Goal: Task Accomplishment & Management: Manage account settings

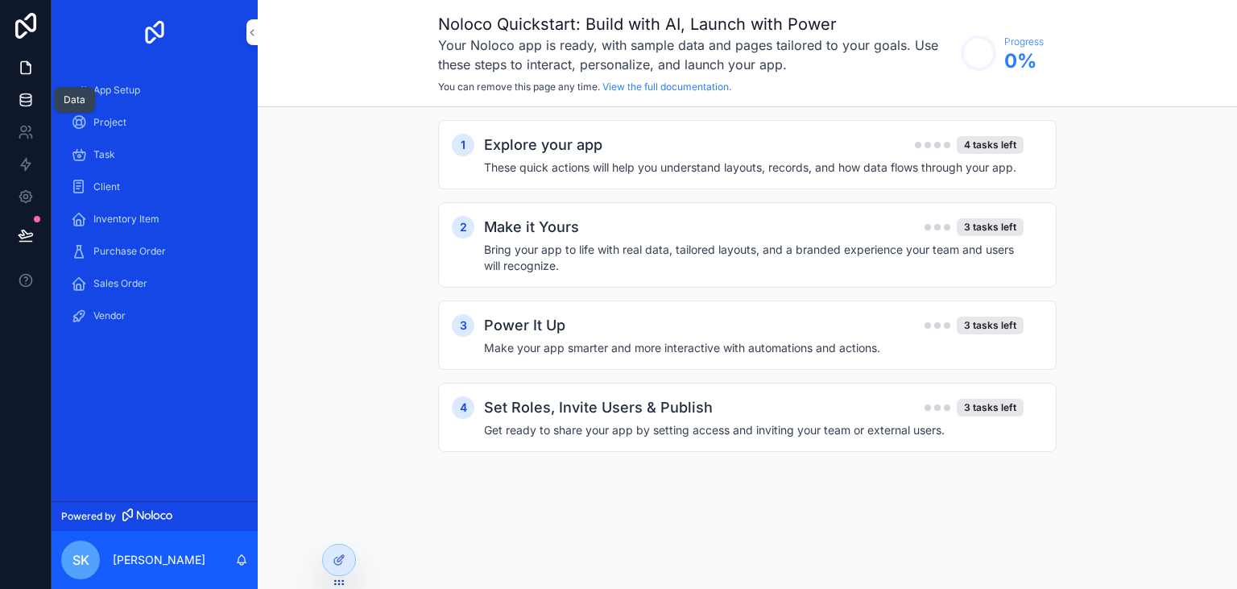
click at [24, 92] on icon at bounding box center [26, 100] width 16 height 16
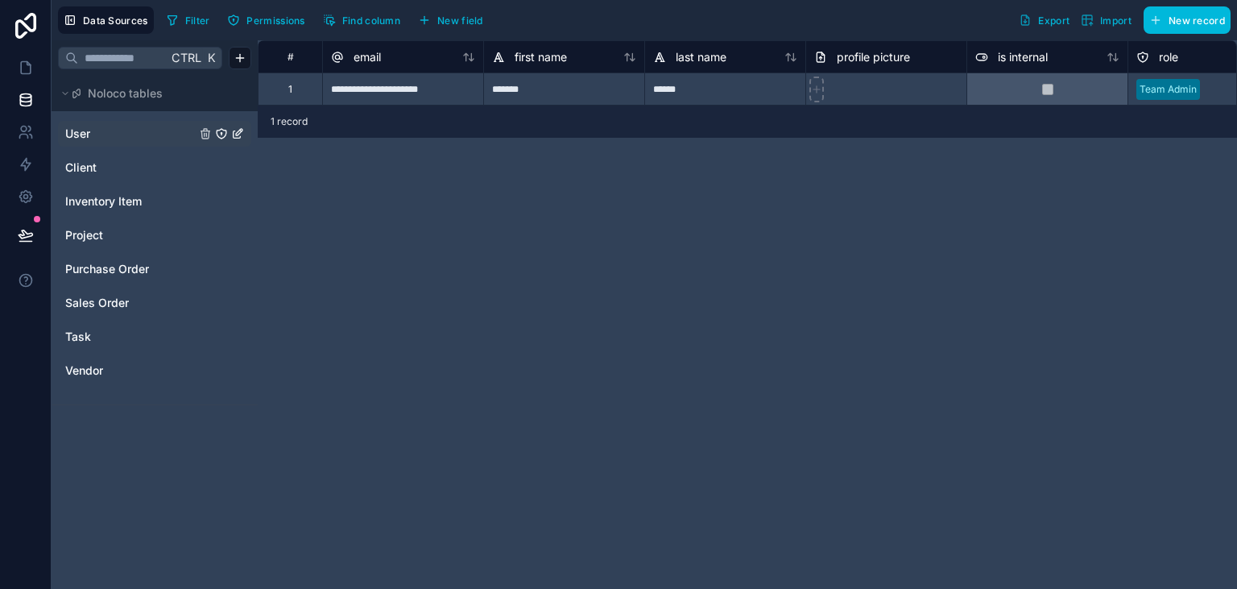
click at [101, 134] on link "User" at bounding box center [130, 134] width 130 height 16
click at [97, 170] on link "Client" at bounding box center [130, 167] width 130 height 16
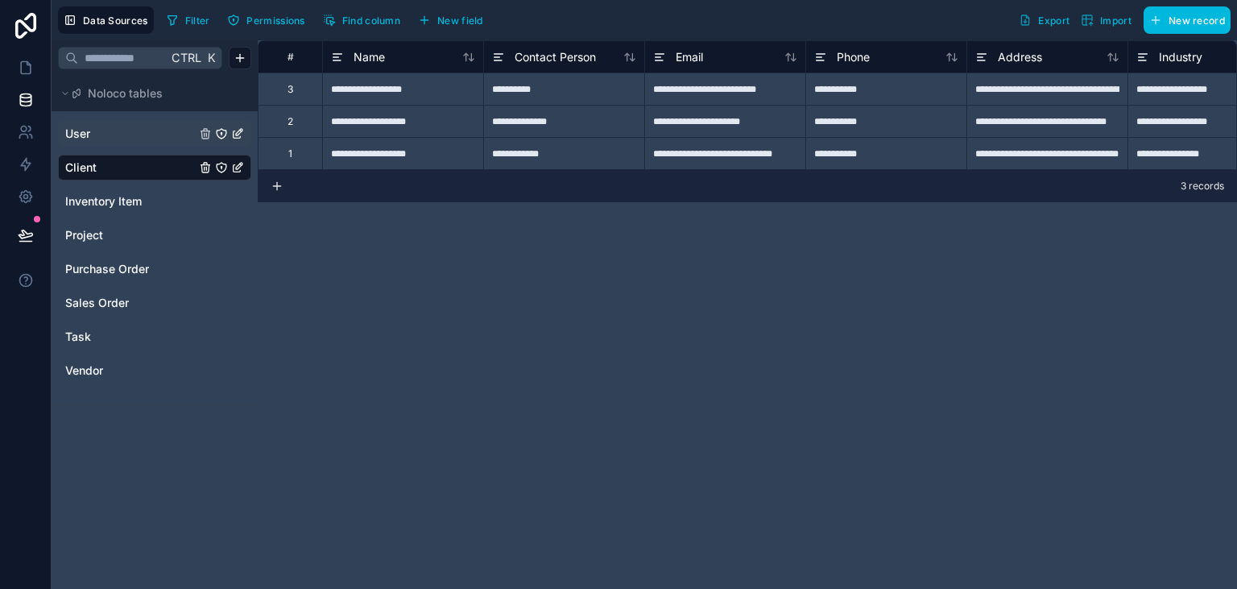
click at [1046, 22] on span "Export" at bounding box center [1053, 20] width 31 height 12
click at [21, 66] on icon at bounding box center [26, 68] width 10 height 12
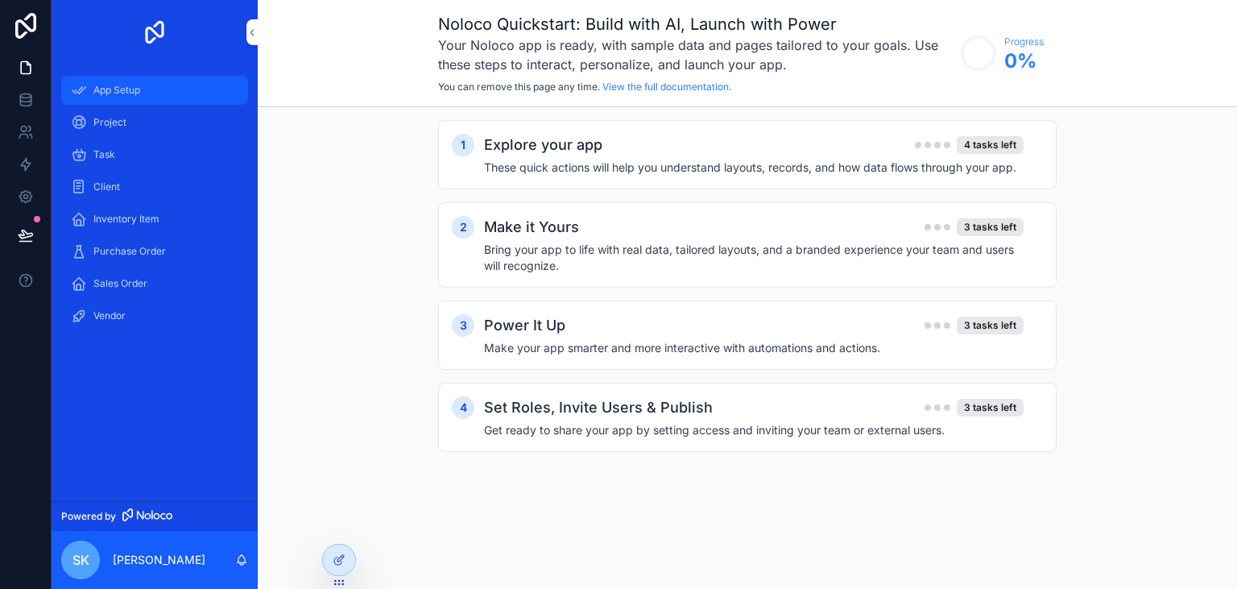
click at [139, 95] on span "App Setup" at bounding box center [116, 90] width 47 height 13
click at [138, 126] on div "Project" at bounding box center [155, 123] width 168 height 26
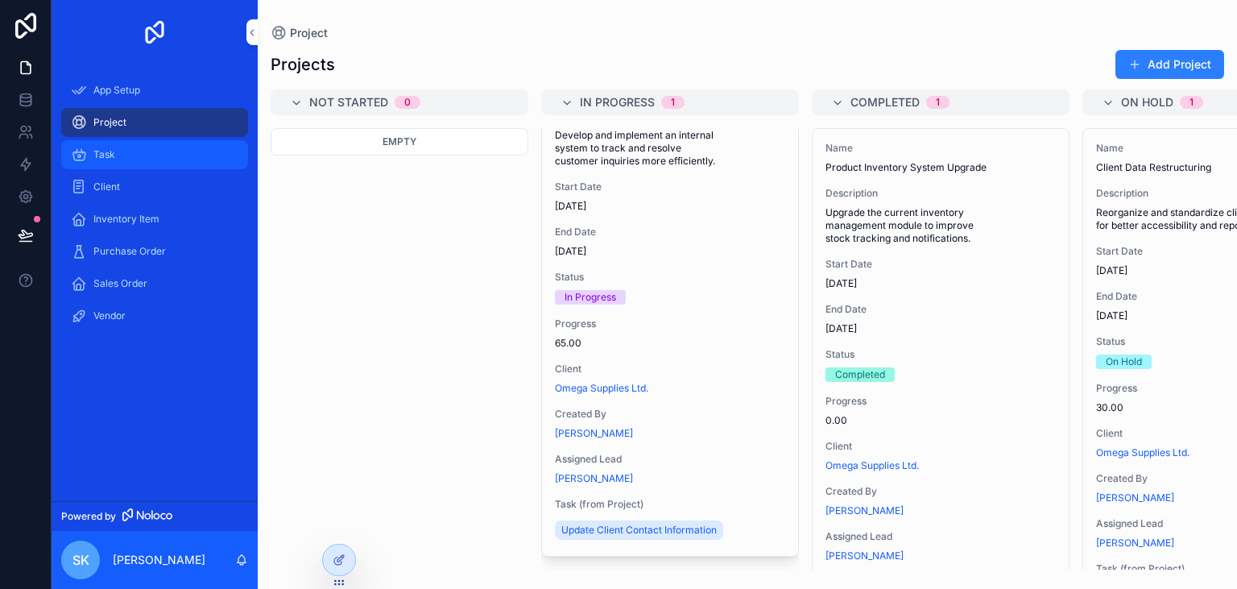
click at [122, 163] on div "Task" at bounding box center [155, 155] width 168 height 26
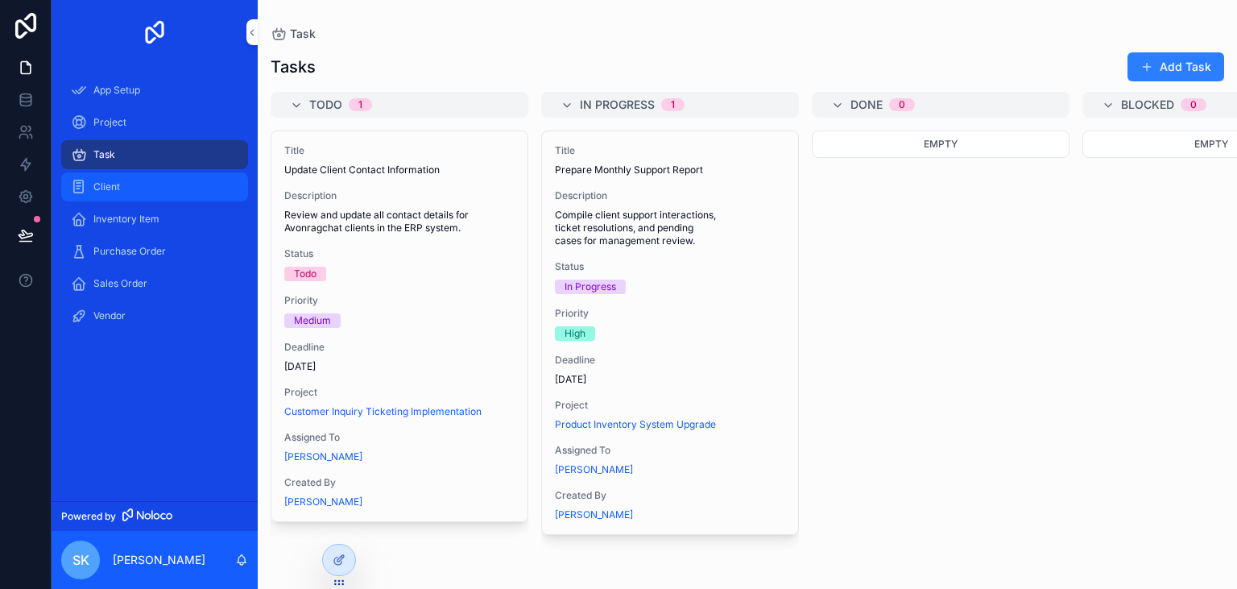
click at [126, 184] on div "Client" at bounding box center [155, 187] width 168 height 26
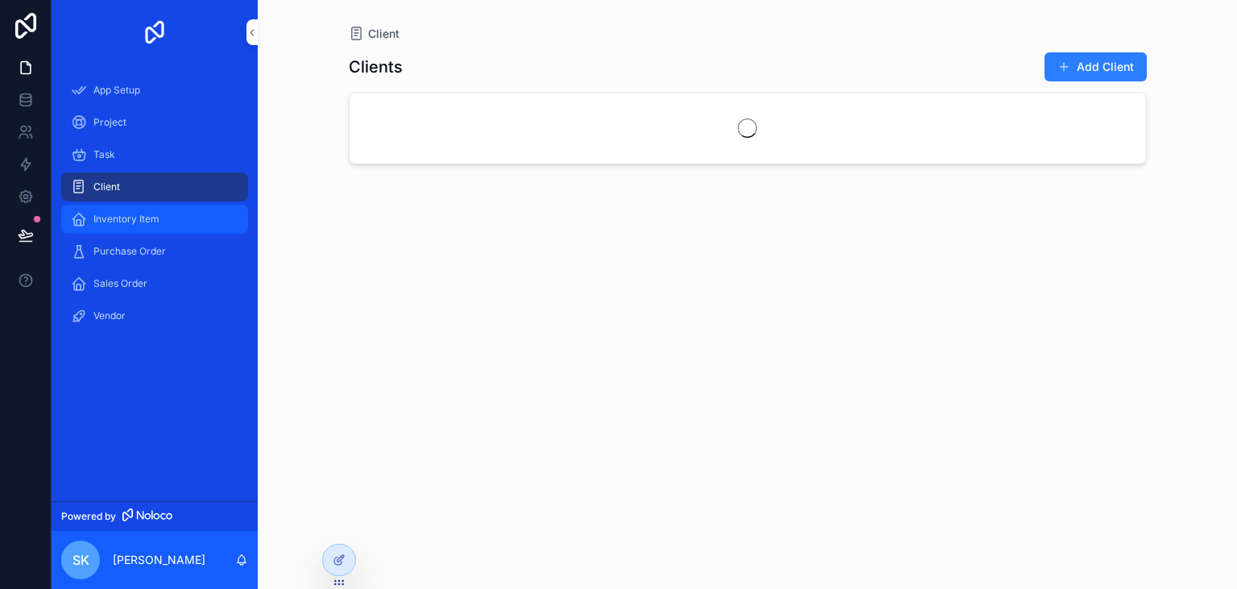
click at [138, 219] on span "Inventory Item" at bounding box center [126, 219] width 66 height 13
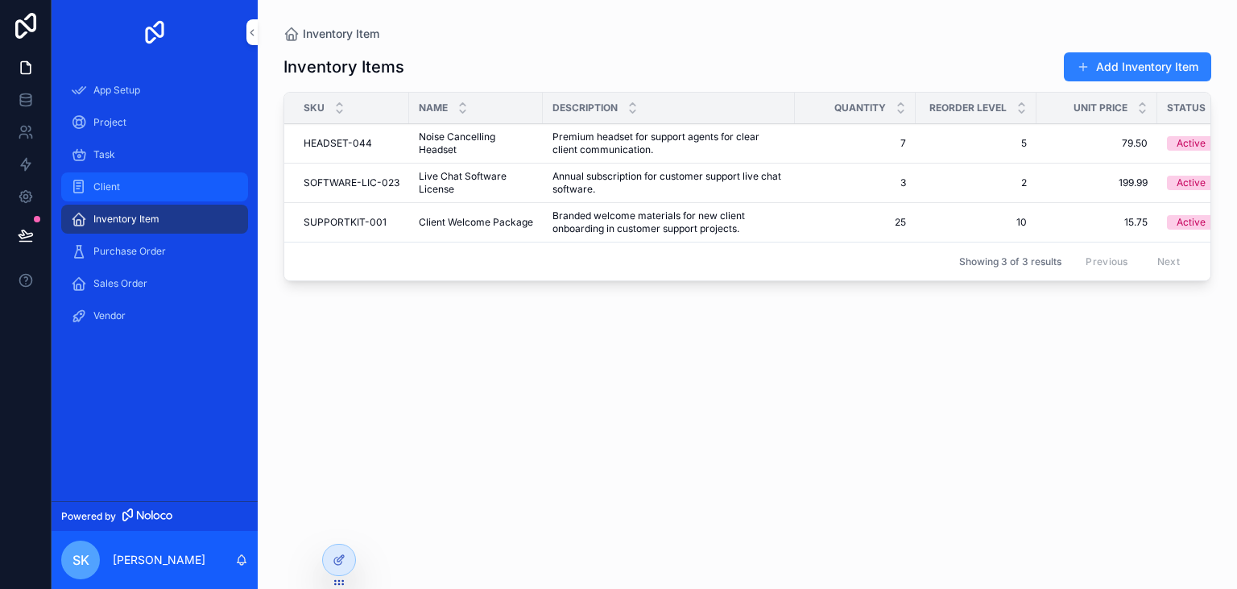
click at [130, 187] on div "Client" at bounding box center [155, 187] width 168 height 26
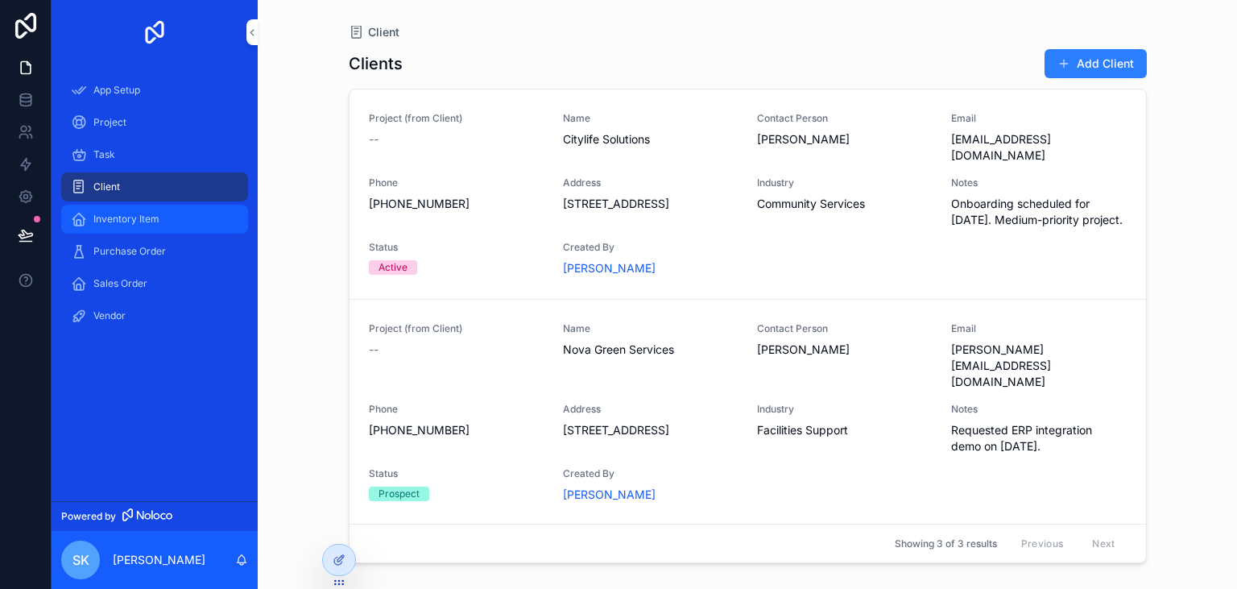
click at [146, 230] on div "Inventory Item" at bounding box center [155, 219] width 168 height 26
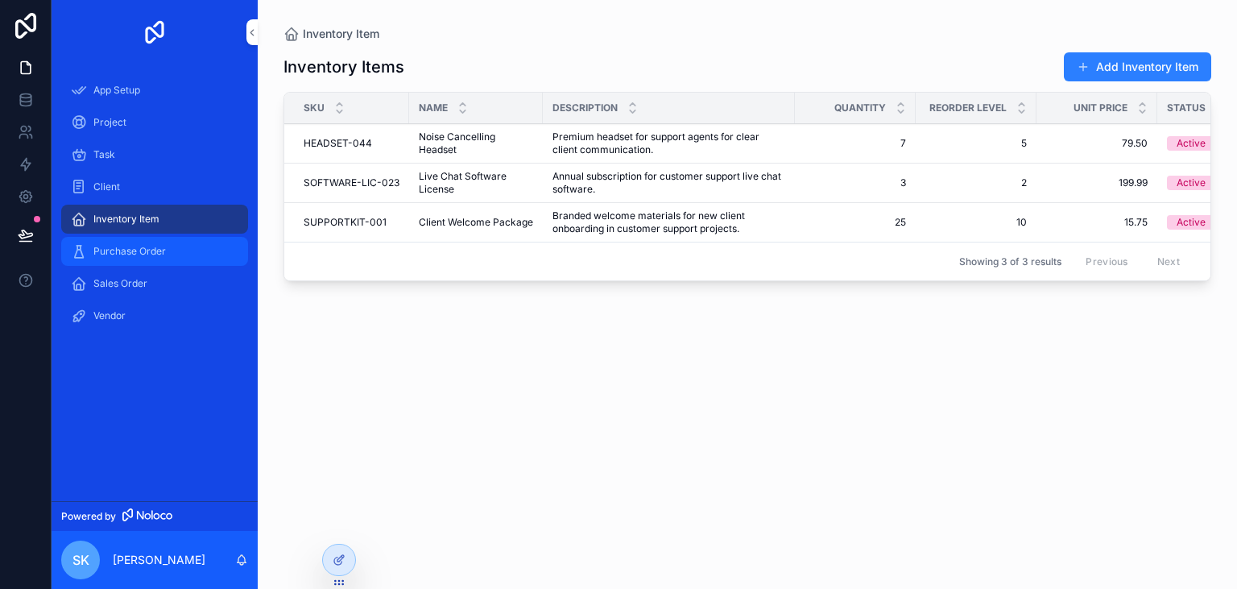
click at [158, 262] on div "Purchase Order" at bounding box center [155, 251] width 168 height 26
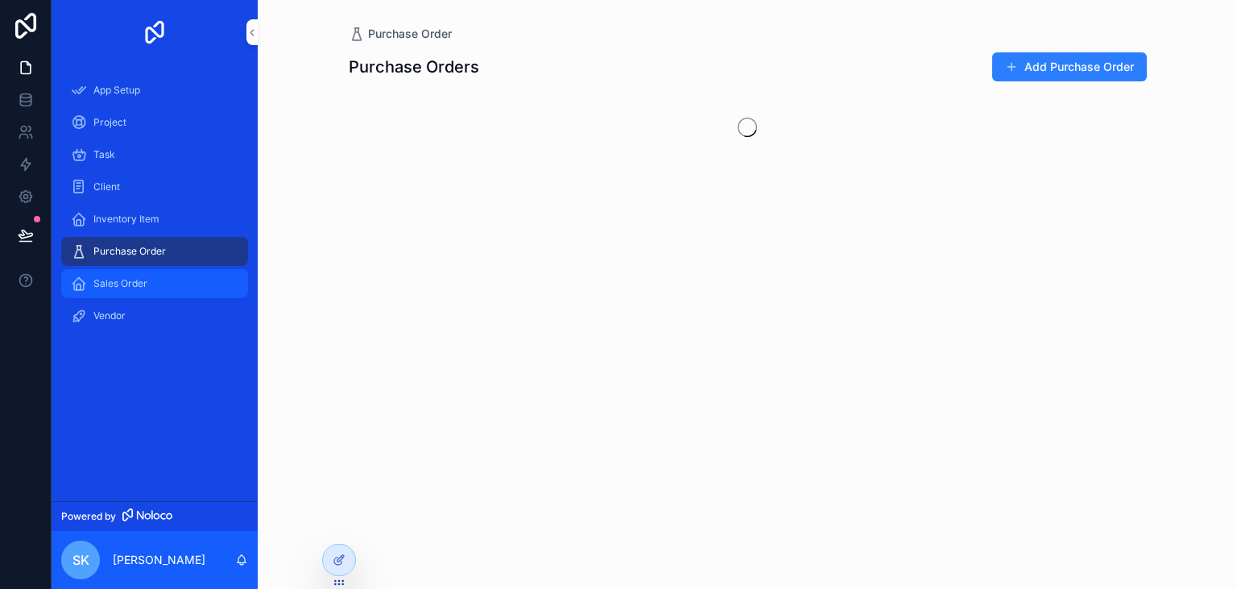
click at [161, 277] on div "Sales Order" at bounding box center [155, 284] width 168 height 26
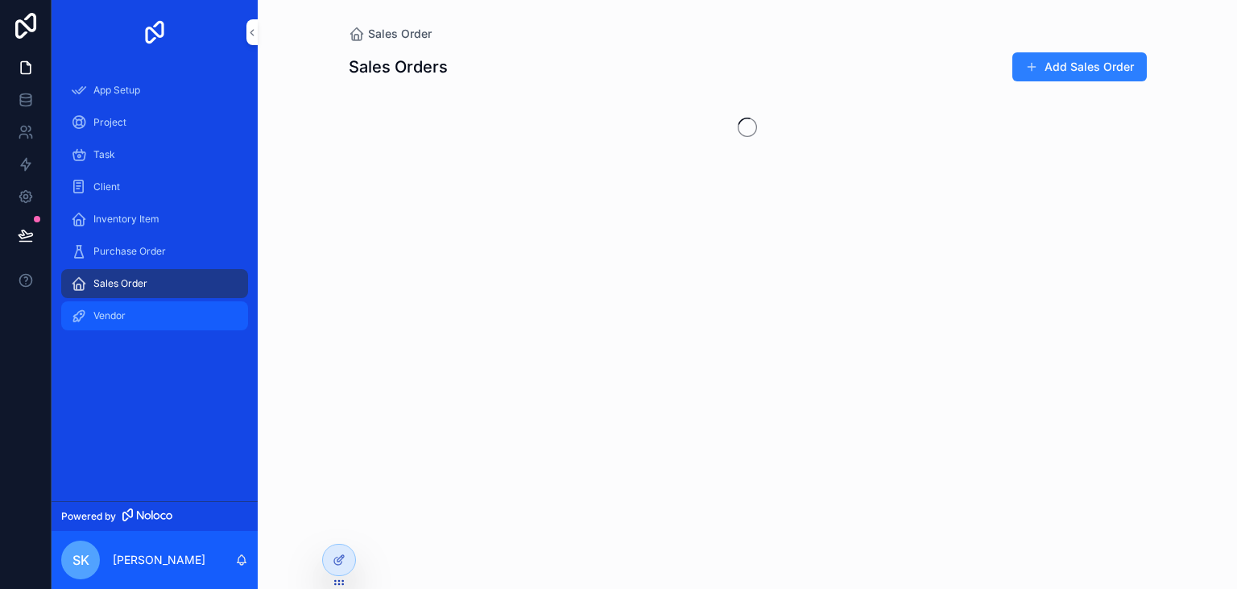
click at [161, 314] on div "Vendor" at bounding box center [155, 316] width 168 height 26
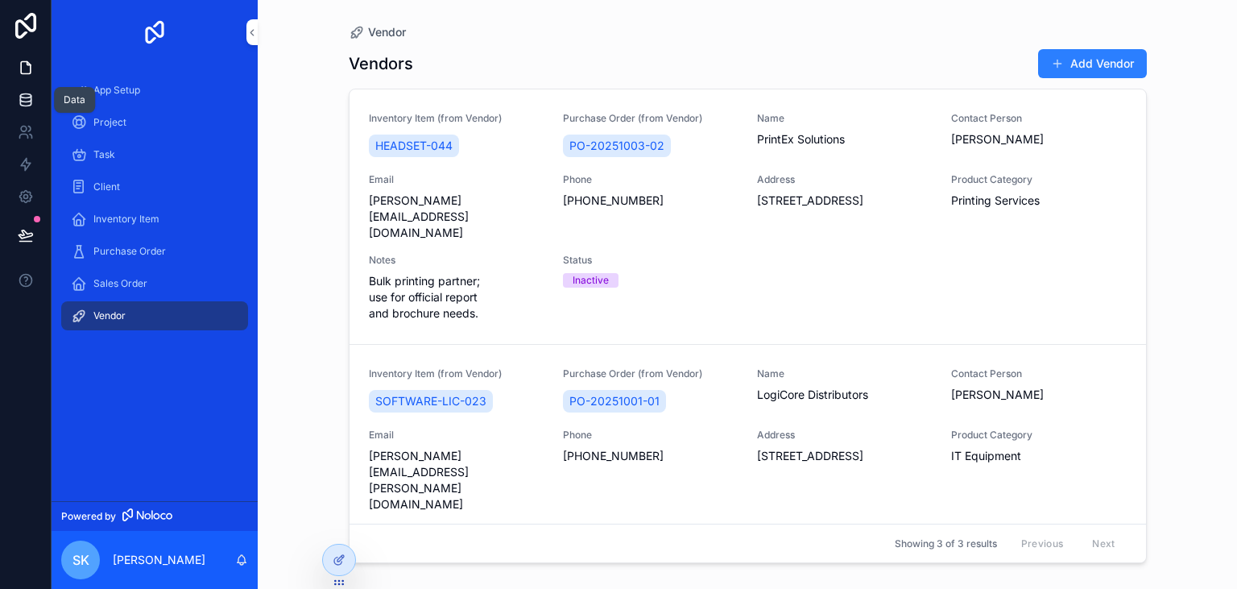
click at [31, 108] on icon at bounding box center [26, 100] width 16 height 16
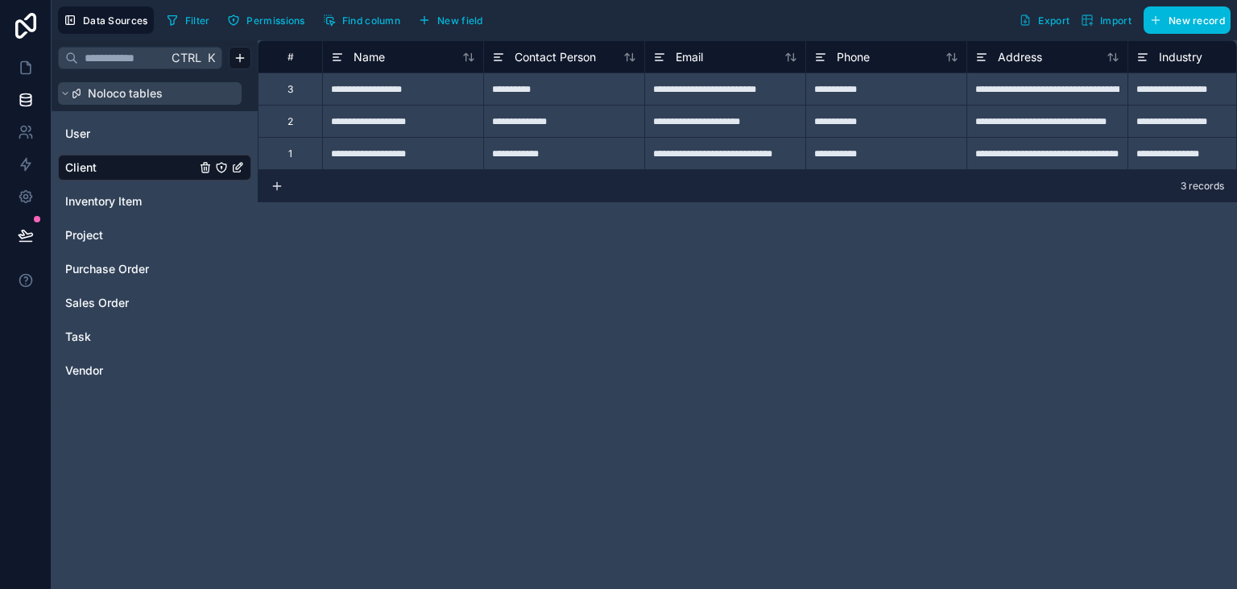
click at [133, 91] on span "Noloco tables" at bounding box center [125, 93] width 75 height 16
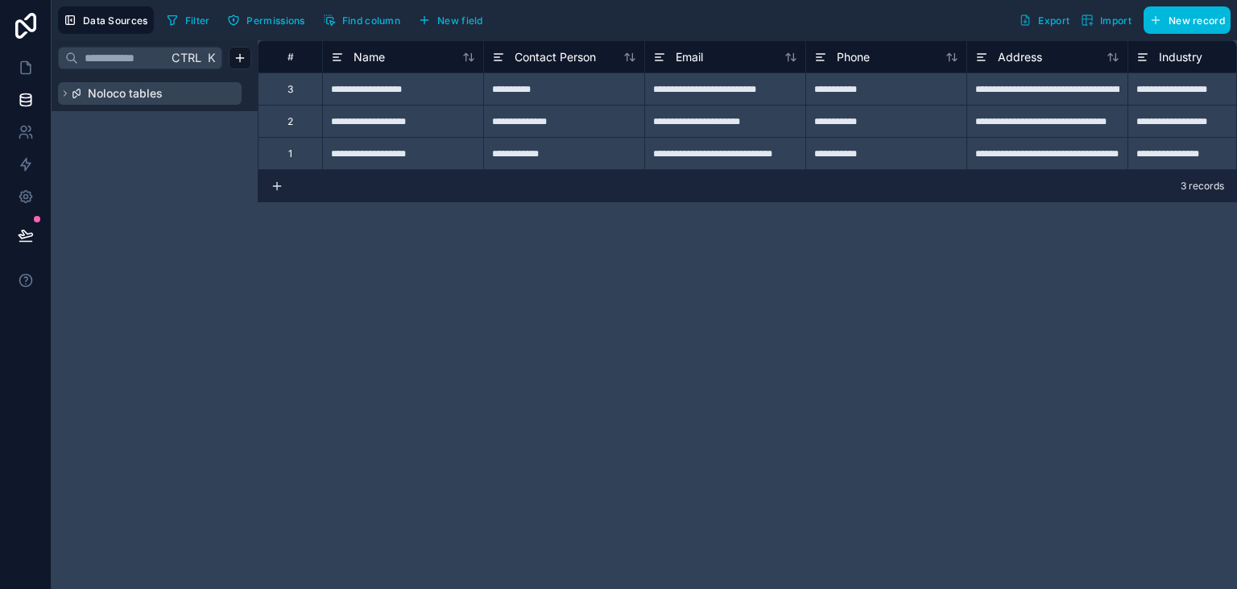
click at [133, 91] on span "Noloco tables" at bounding box center [125, 93] width 75 height 16
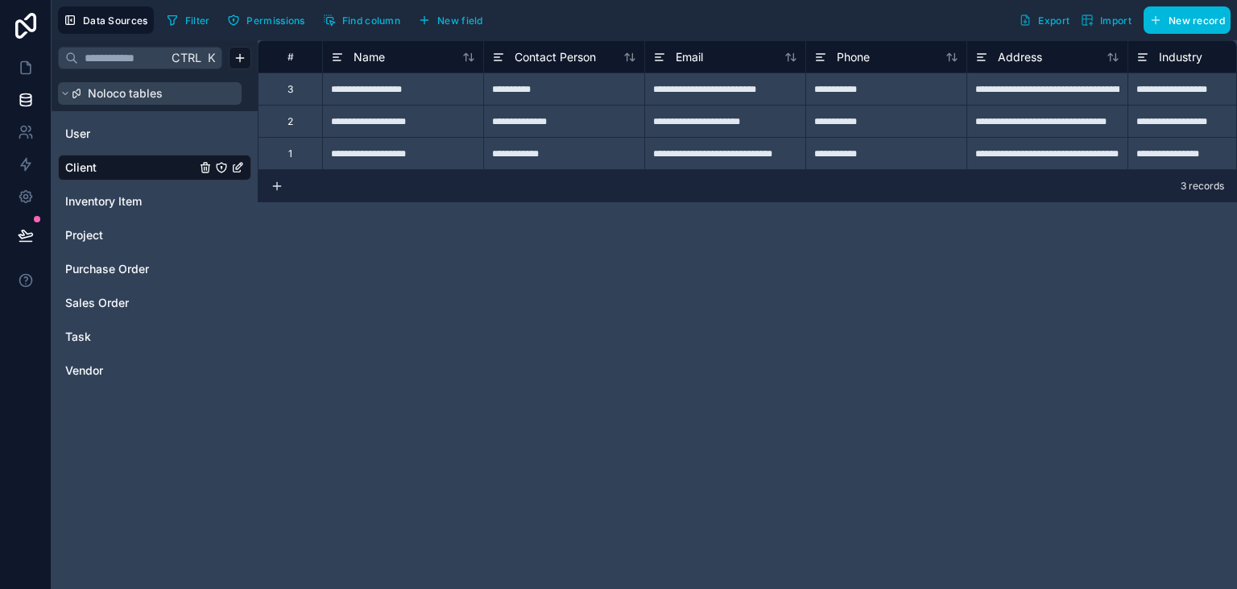
click at [67, 93] on icon at bounding box center [65, 94] width 5 height 2
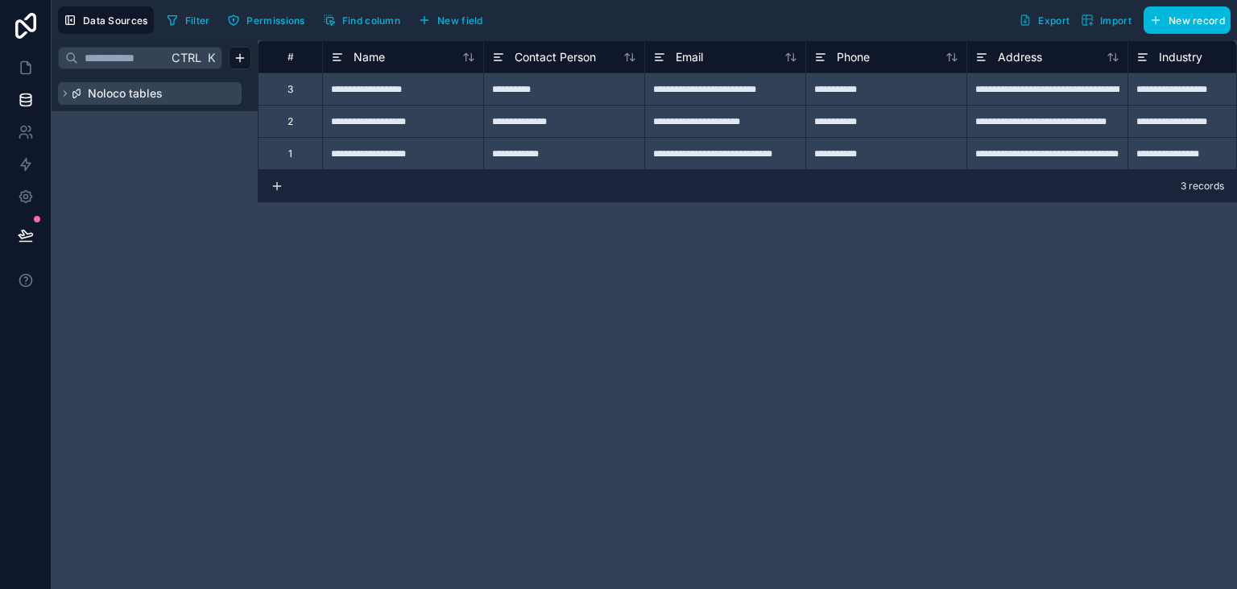
click at [67, 93] on icon at bounding box center [65, 94] width 10 height 10
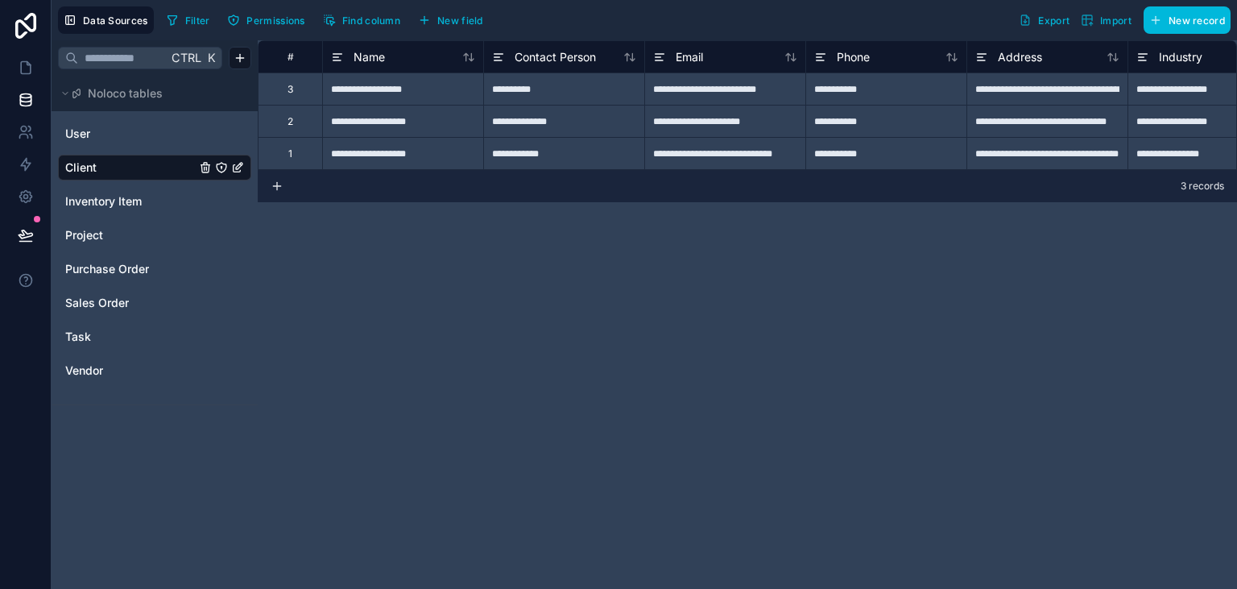
click at [1106, 22] on span "Import" at bounding box center [1115, 20] width 31 height 12
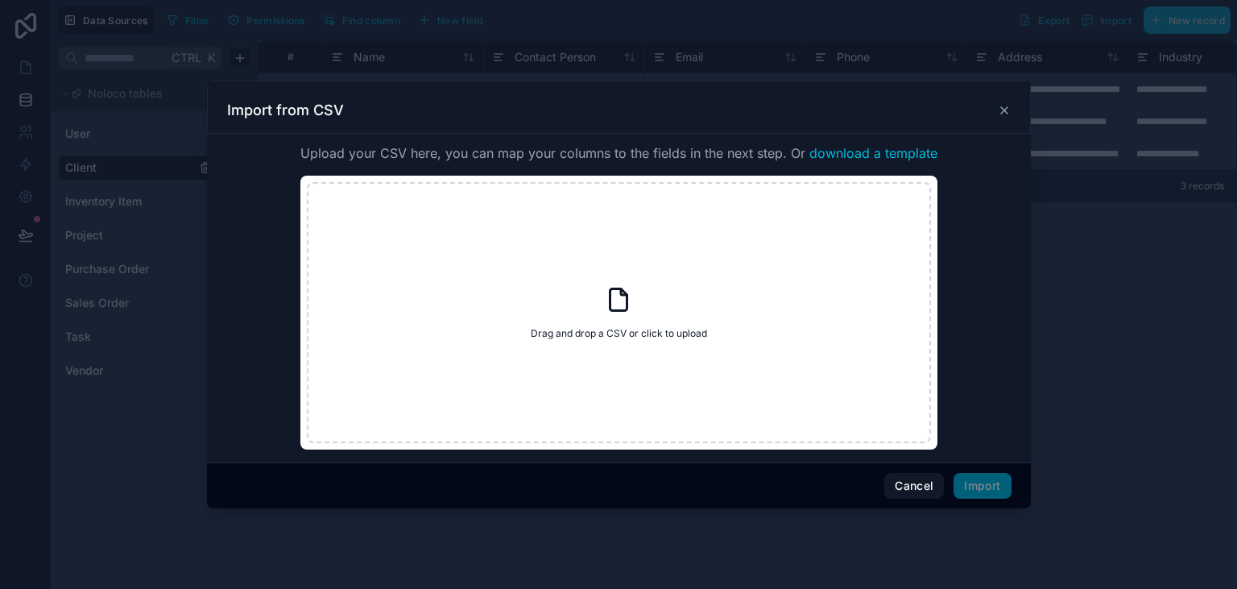
click at [683, 321] on div "Drag and drop a CSV or click to upload Drag and drop a CSV or click to upload" at bounding box center [619, 312] width 624 height 261
click at [998, 113] on icon at bounding box center [1004, 110] width 13 height 13
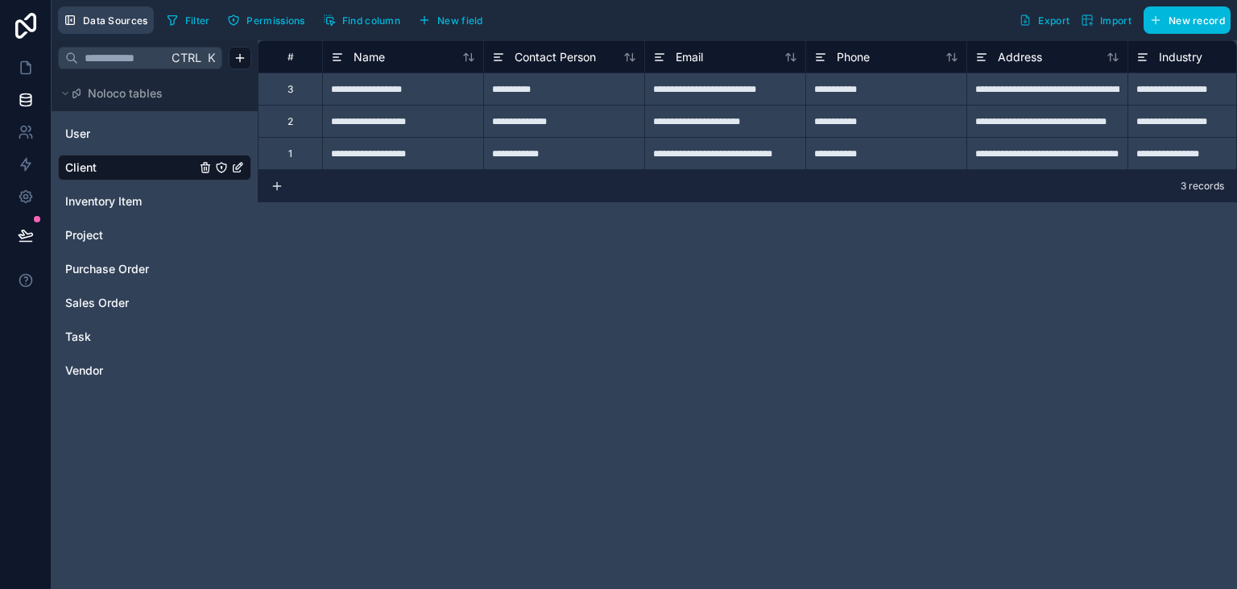
click at [121, 12] on button "Data Sources" at bounding box center [106, 19] width 96 height 27
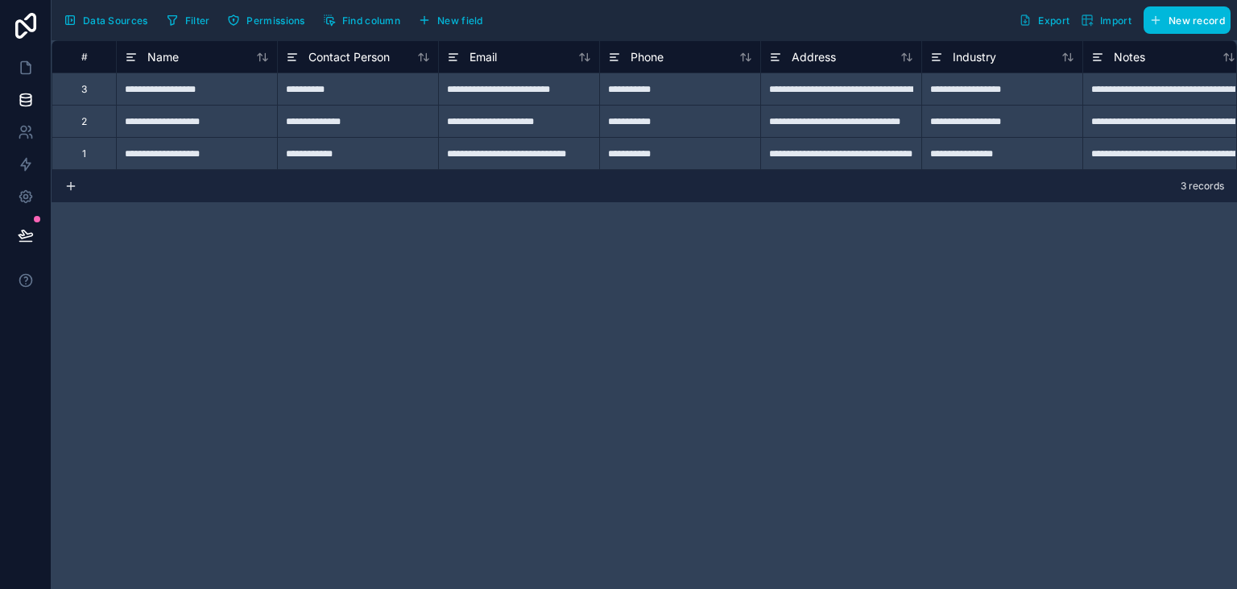
click at [122, 21] on span "Data Sources" at bounding box center [115, 20] width 65 height 12
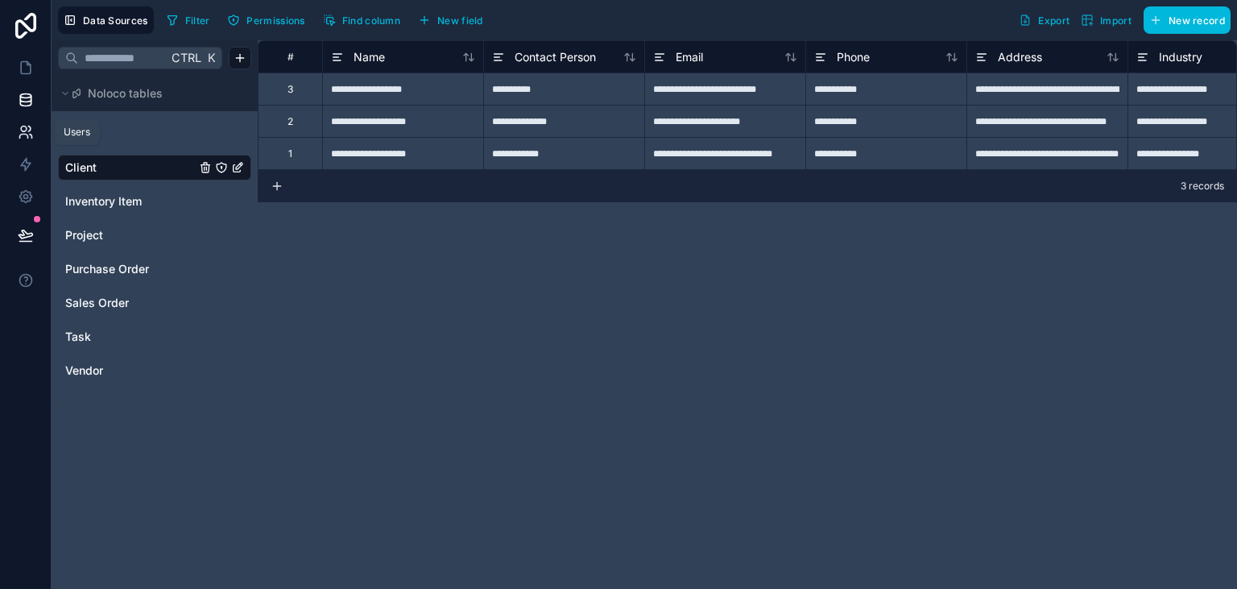
click at [25, 135] on icon at bounding box center [23, 137] width 8 height 4
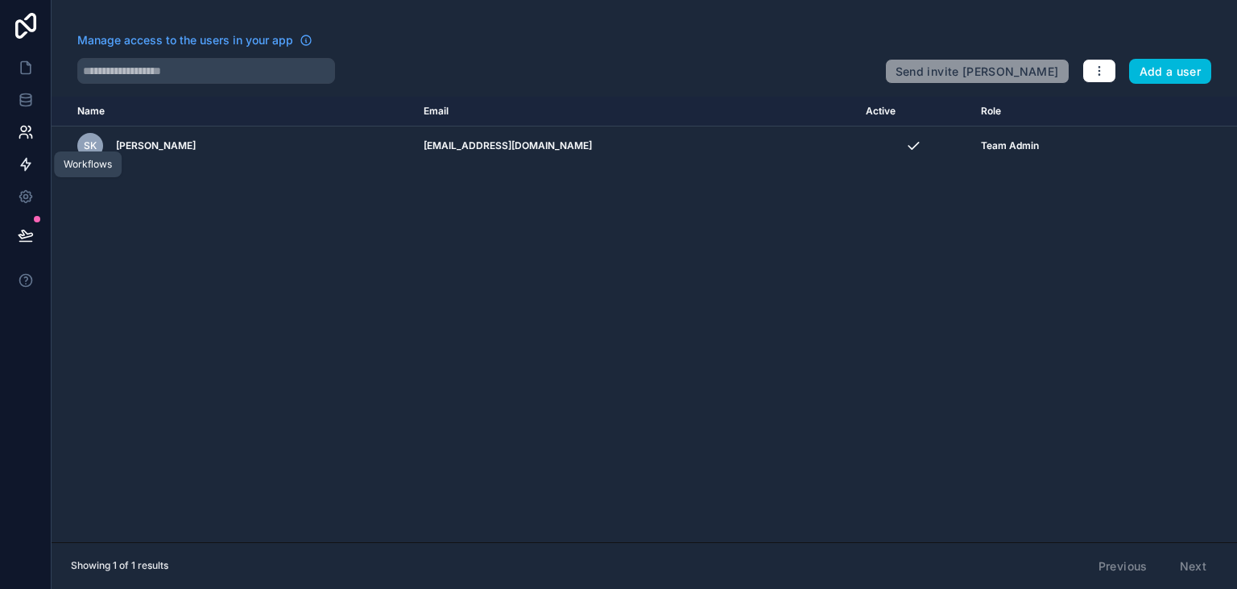
click at [18, 168] on icon at bounding box center [26, 164] width 16 height 16
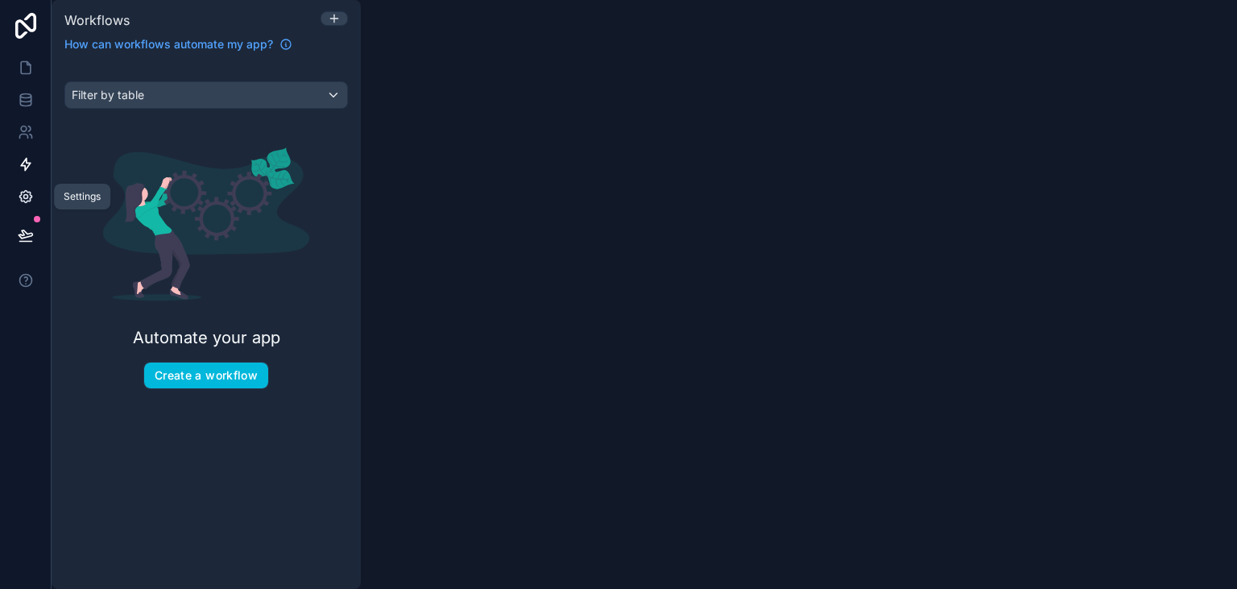
click at [26, 203] on icon at bounding box center [25, 197] width 12 height 12
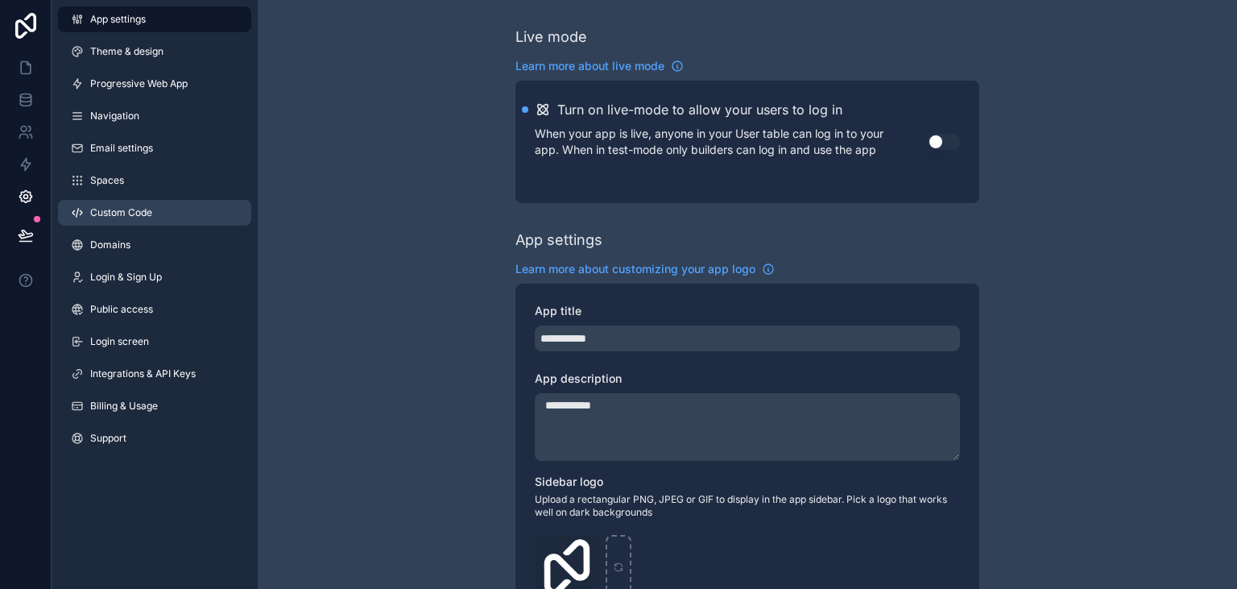
click at [163, 211] on link "Custom Code" at bounding box center [154, 213] width 193 height 26
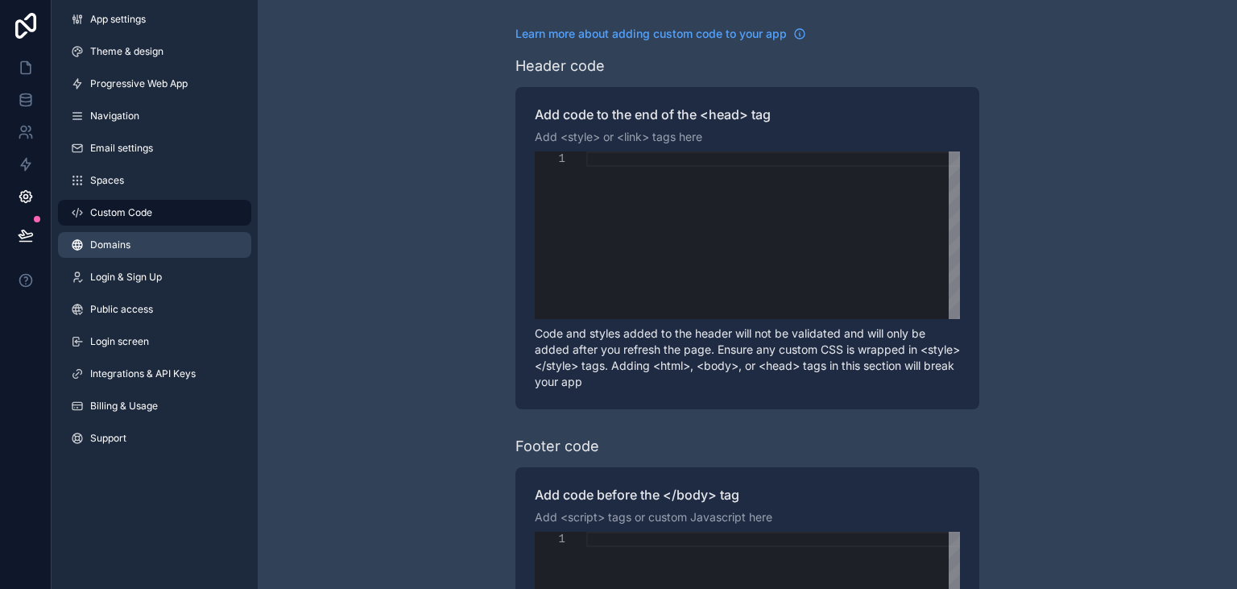
click at [140, 248] on link "Domains" at bounding box center [154, 245] width 193 height 26
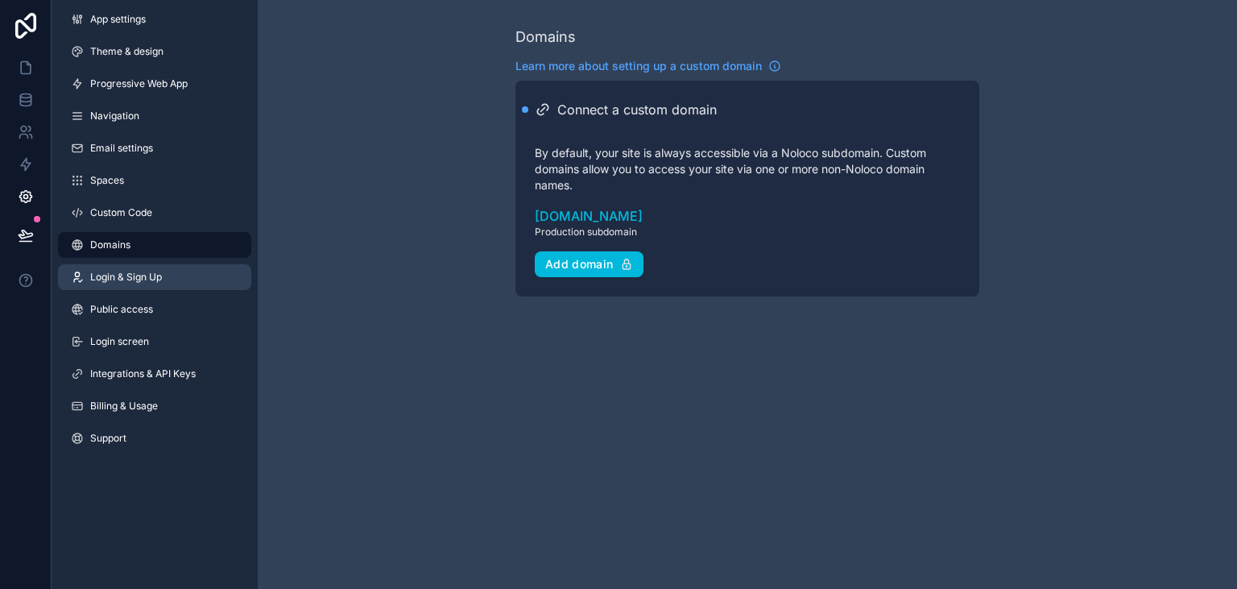
click at [142, 282] on span "Login & Sign Up" at bounding box center [126, 277] width 72 height 13
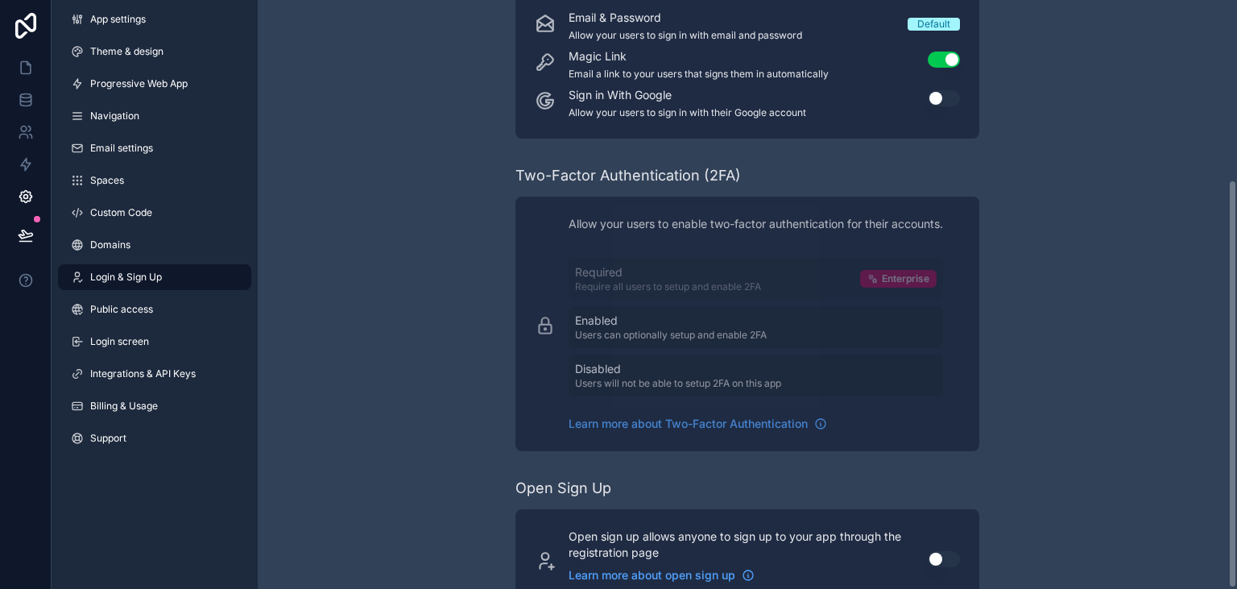
scroll to position [258, 0]
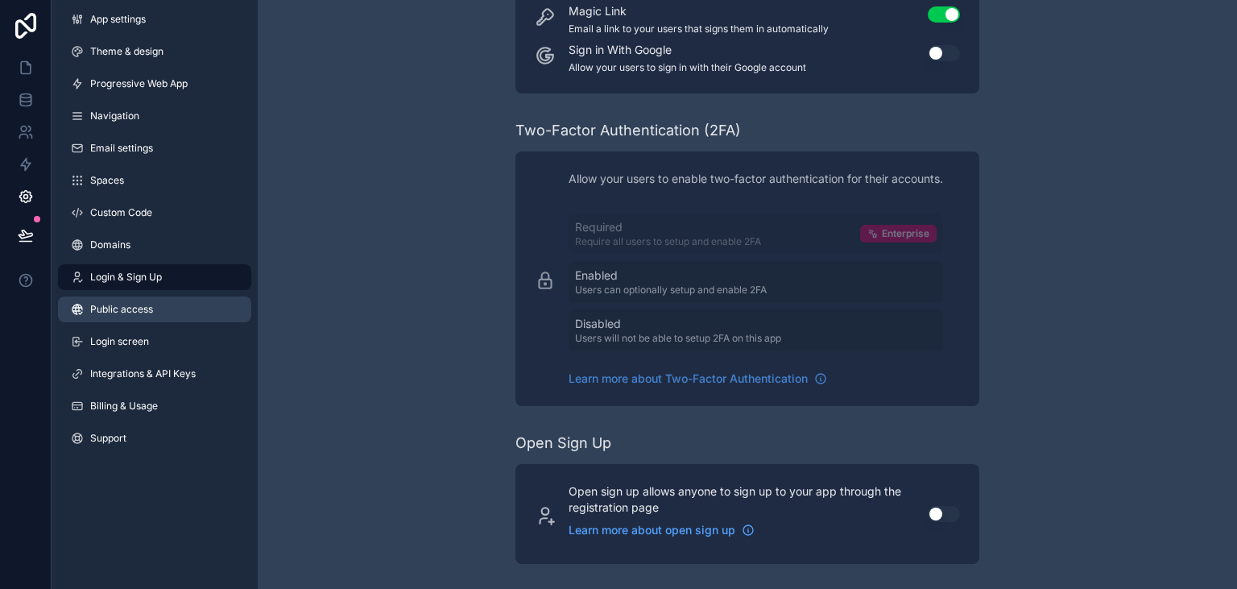
click at [167, 312] on link "Public access" at bounding box center [154, 309] width 193 height 26
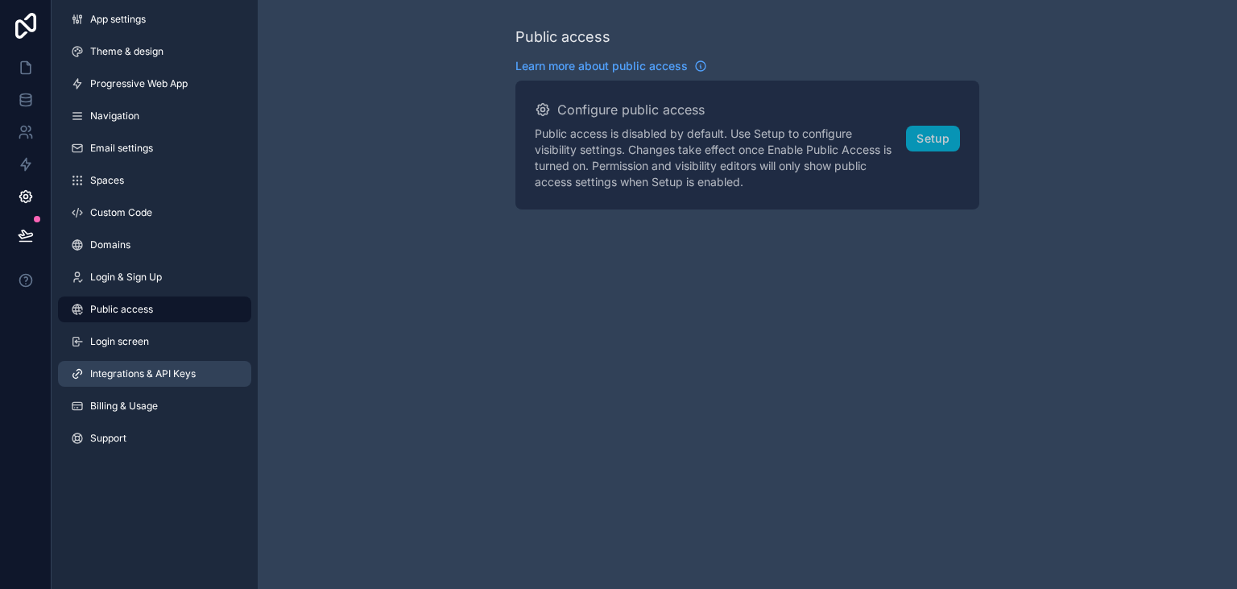
click at [195, 377] on span "Integrations & API Keys" at bounding box center [143, 373] width 106 height 13
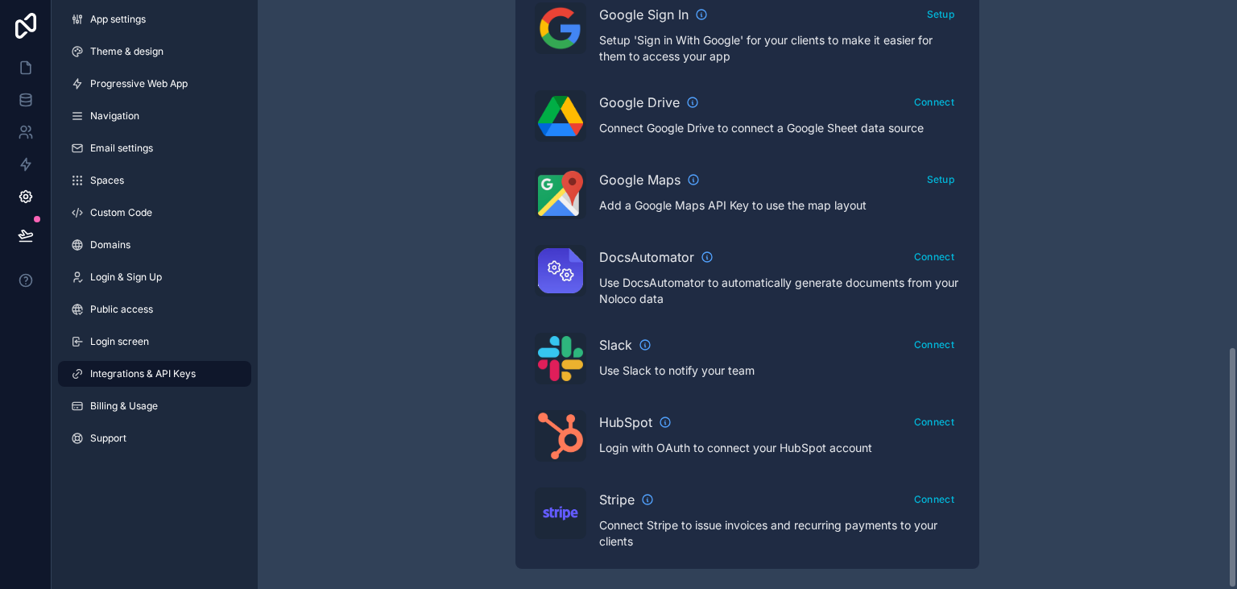
scroll to position [844, 0]
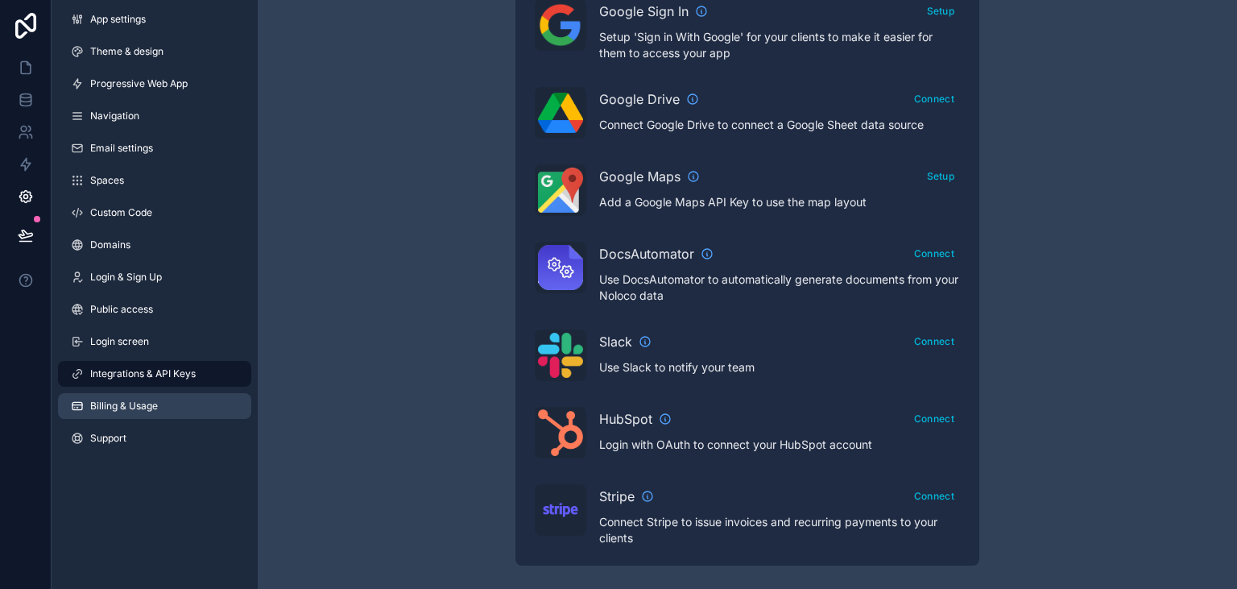
click at [134, 411] on span "Billing & Usage" at bounding box center [124, 406] width 68 height 13
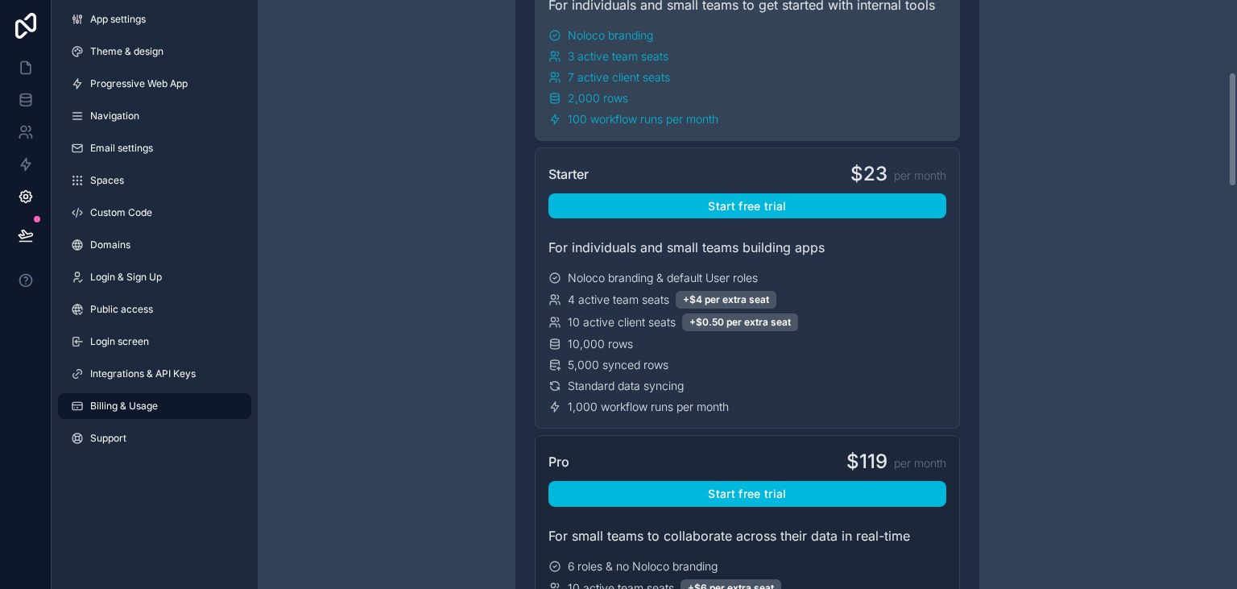
scroll to position [371, 0]
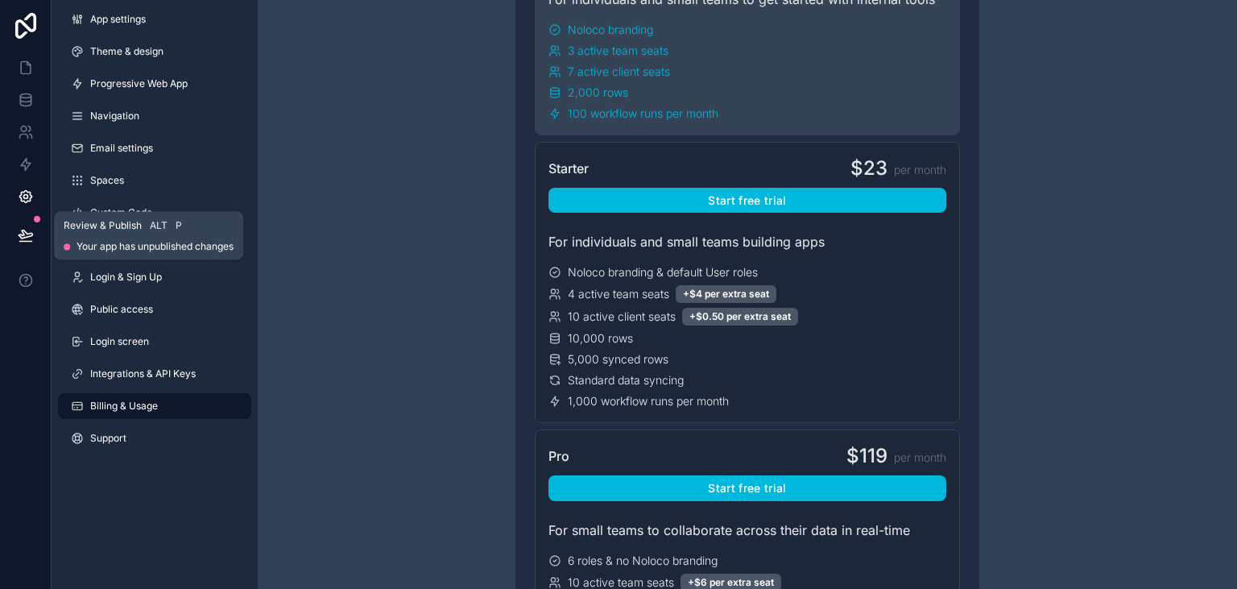
click at [27, 231] on icon at bounding box center [26, 235] width 16 height 16
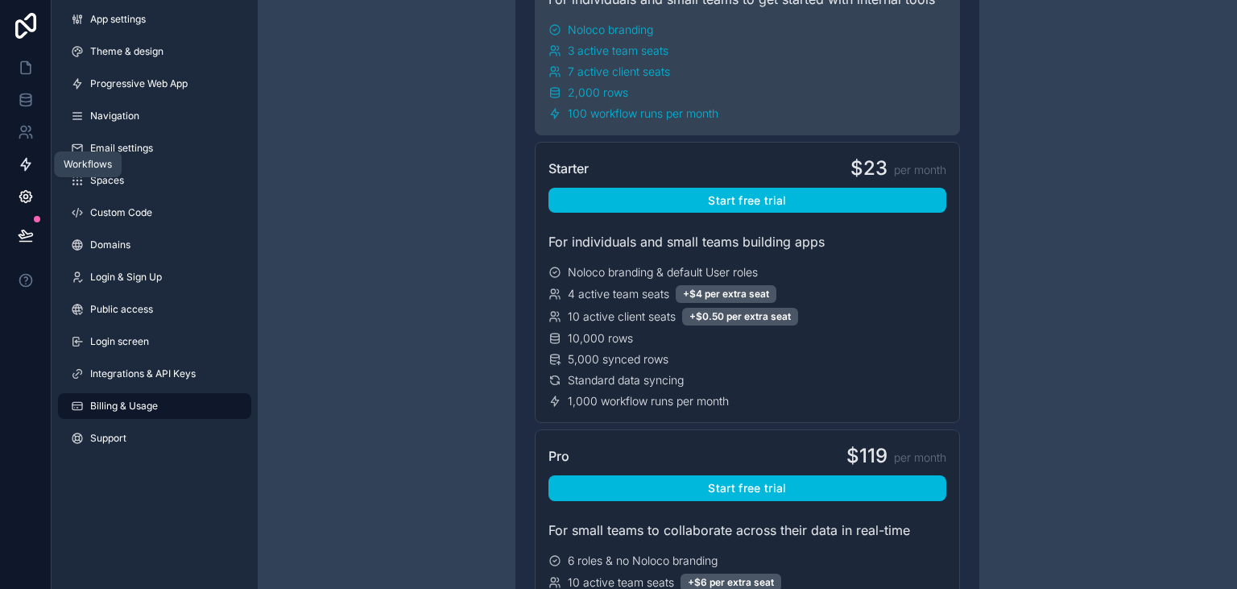
click at [20, 170] on icon at bounding box center [26, 164] width 16 height 16
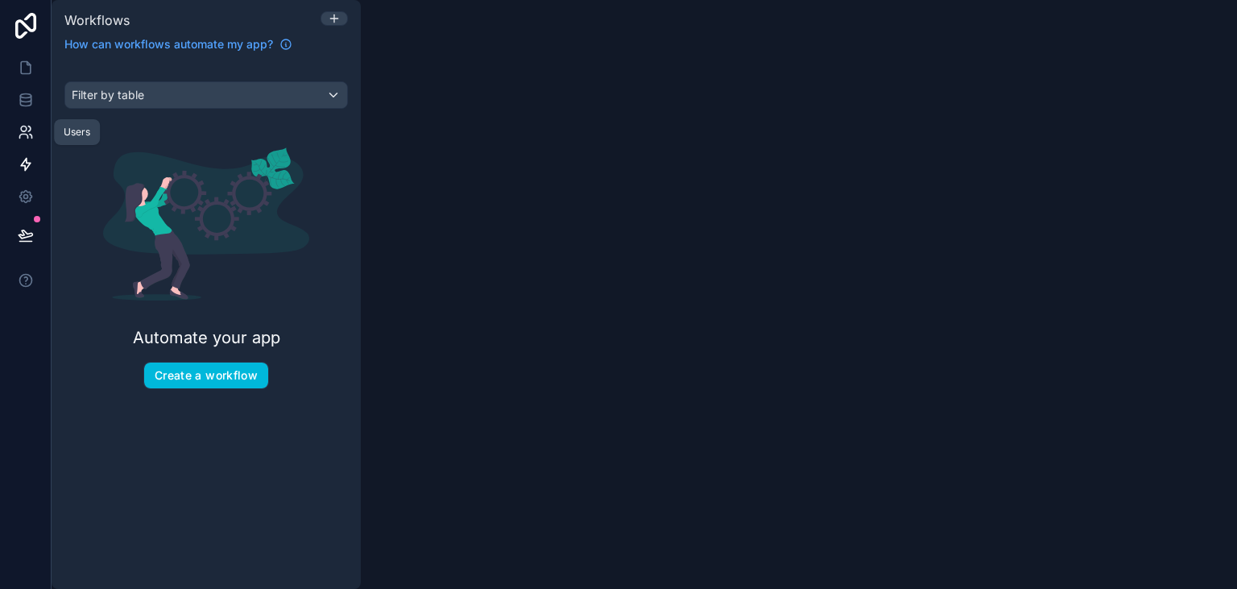
click at [32, 134] on icon at bounding box center [26, 132] width 16 height 16
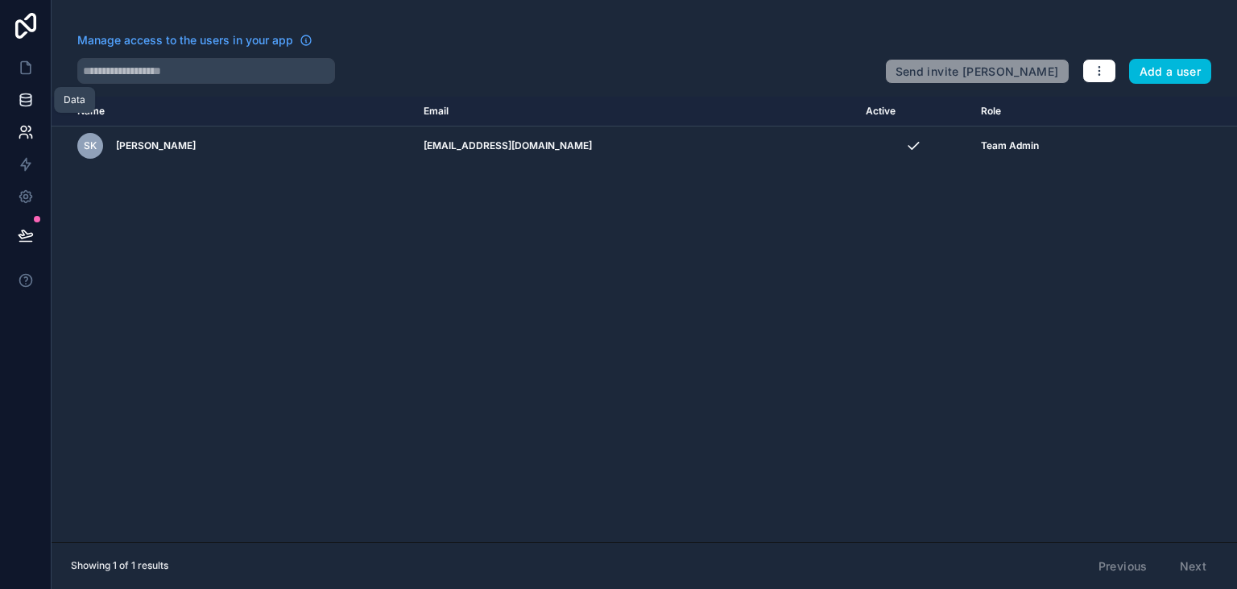
click at [27, 99] on icon at bounding box center [26, 100] width 16 height 16
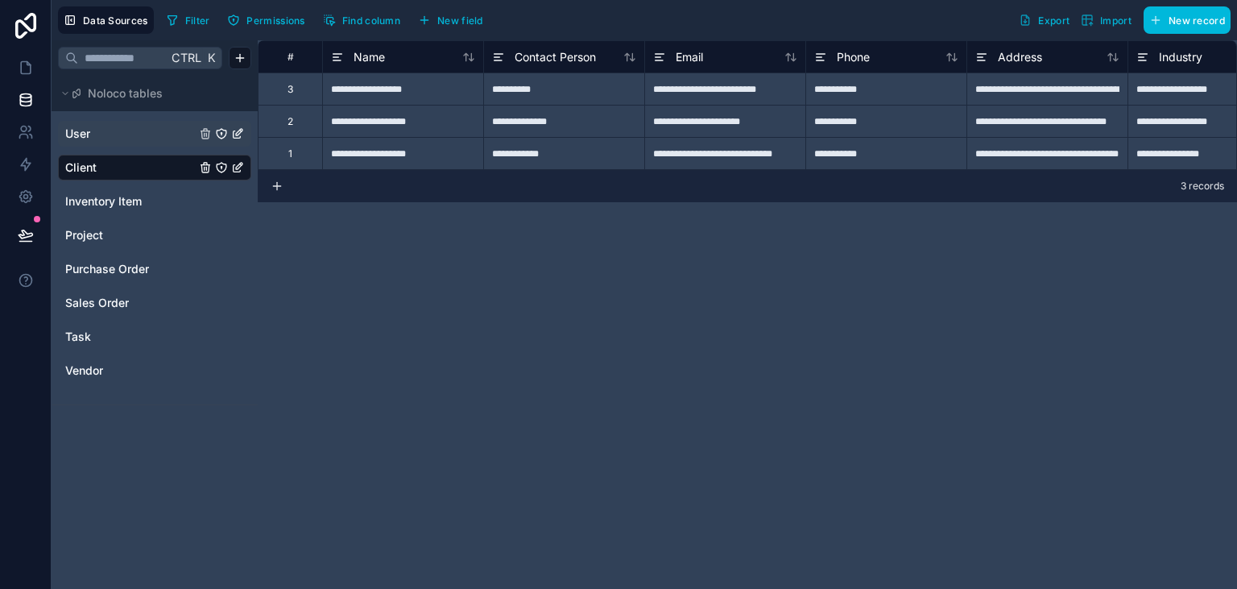
click at [118, 143] on div "User" at bounding box center [154, 134] width 193 height 26
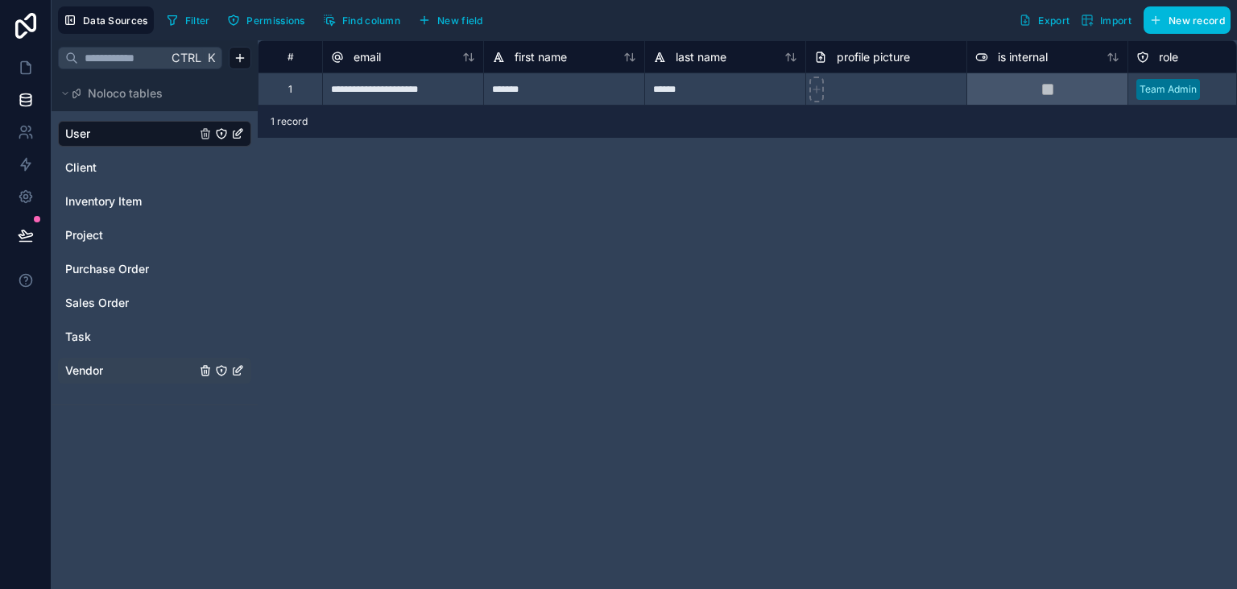
click at [95, 367] on span "Vendor" at bounding box center [84, 370] width 38 height 16
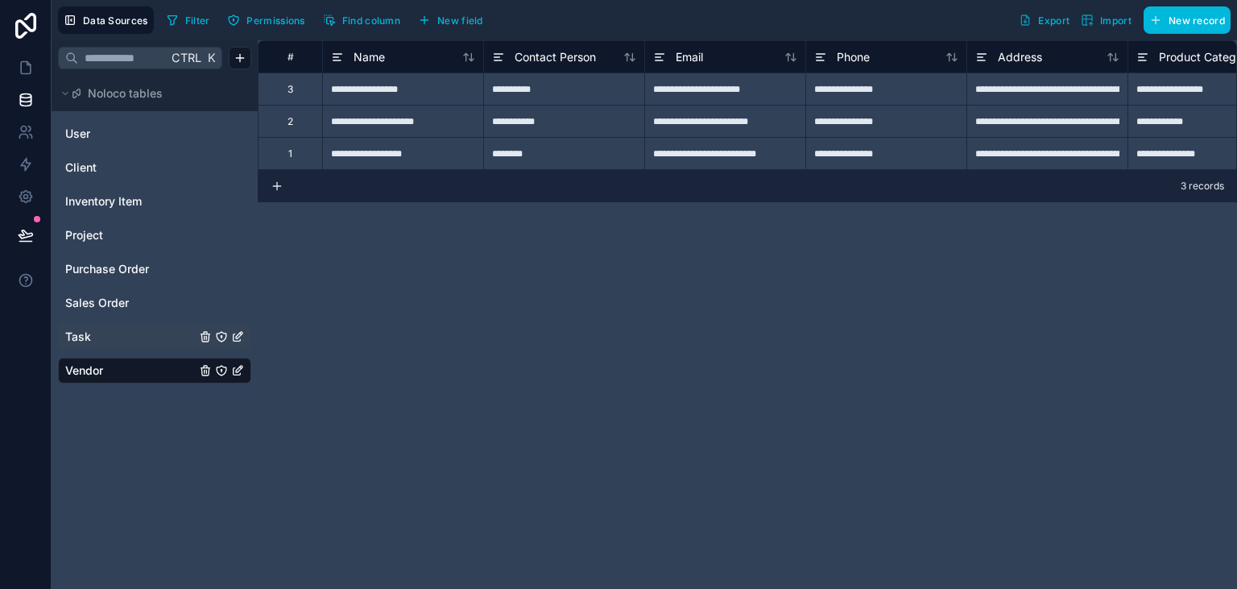
click at [95, 331] on link "Task" at bounding box center [130, 337] width 130 height 16
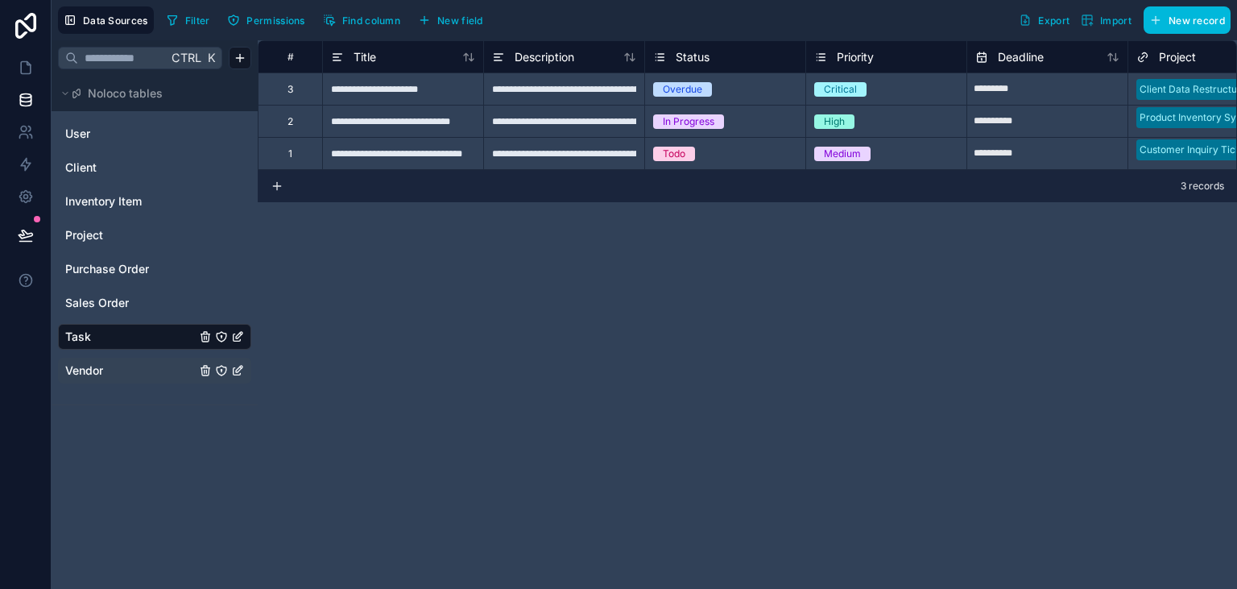
click at [128, 66] on input "text" at bounding box center [122, 57] width 89 height 29
click at [99, 271] on span "Purchase Order" at bounding box center [107, 269] width 84 height 16
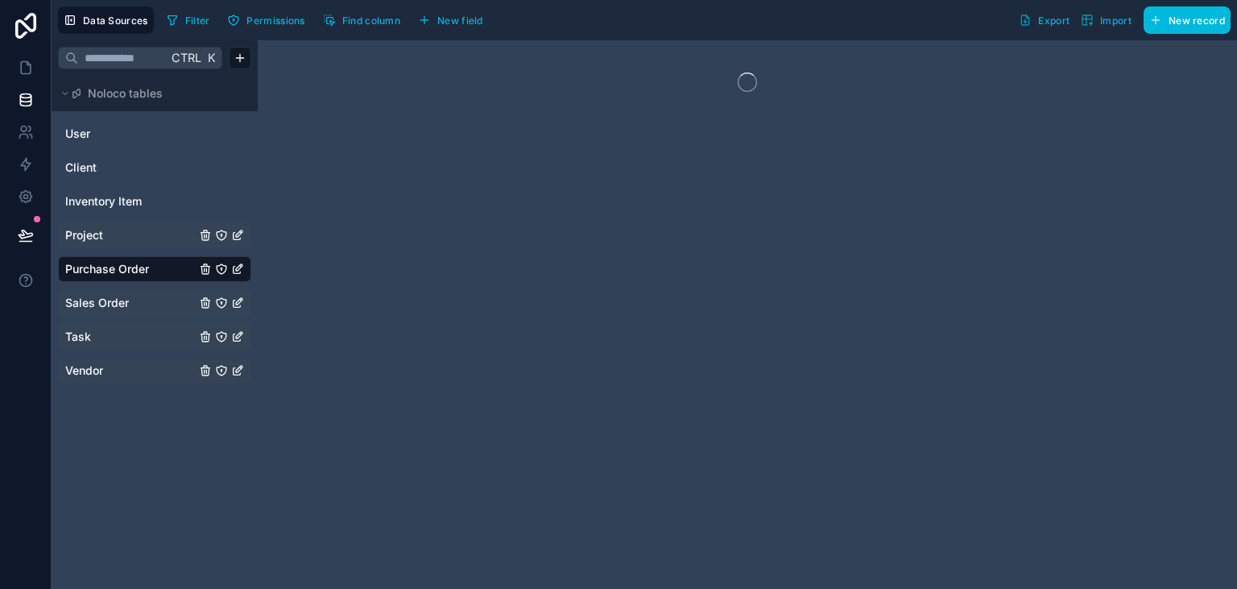
click at [86, 233] on span "Project" at bounding box center [84, 235] width 38 height 16
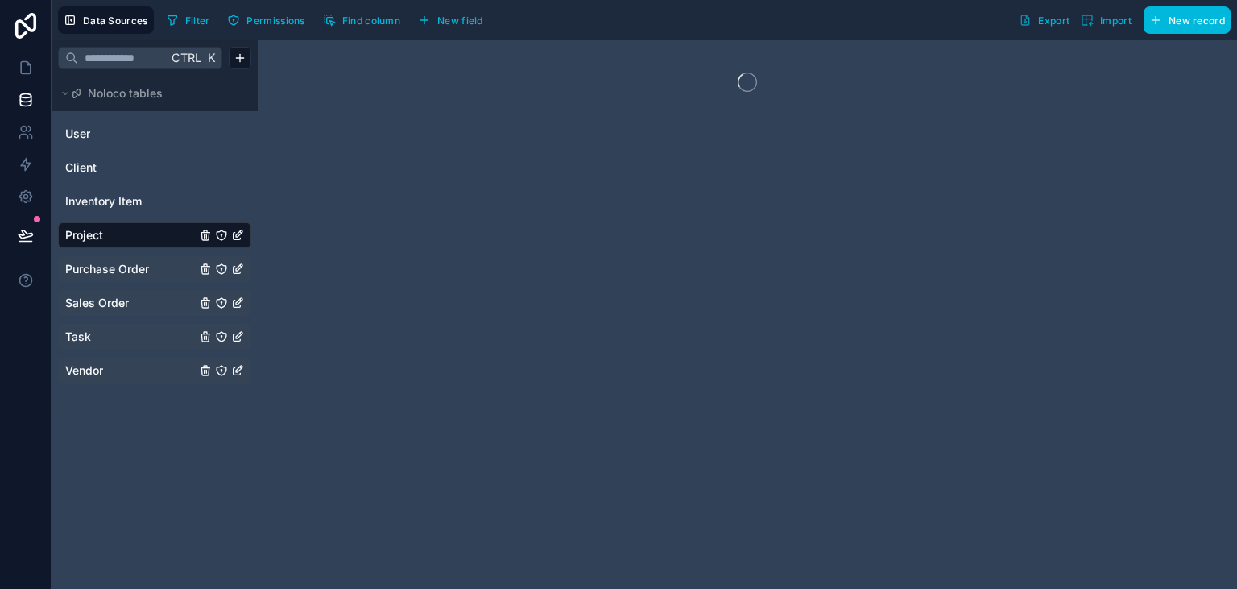
click at [106, 188] on div "User Client Inventory Item Project Purchase Order Sales Order Task Vendor" at bounding box center [154, 251] width 193 height 274
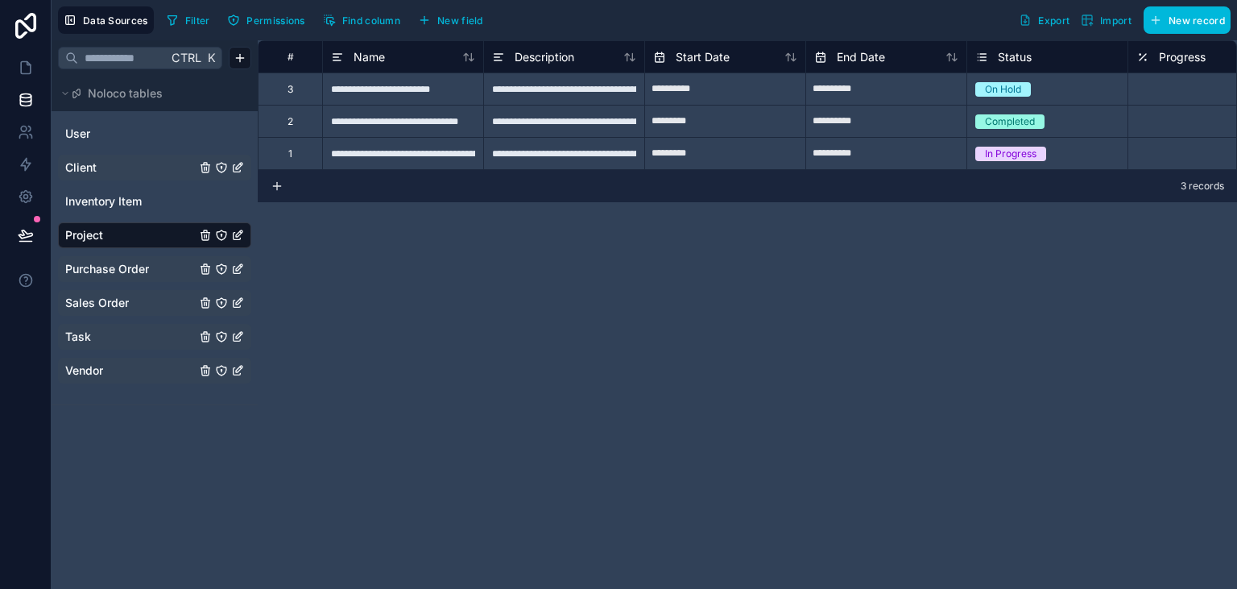
click at [95, 174] on span "Client" at bounding box center [80, 167] width 31 height 16
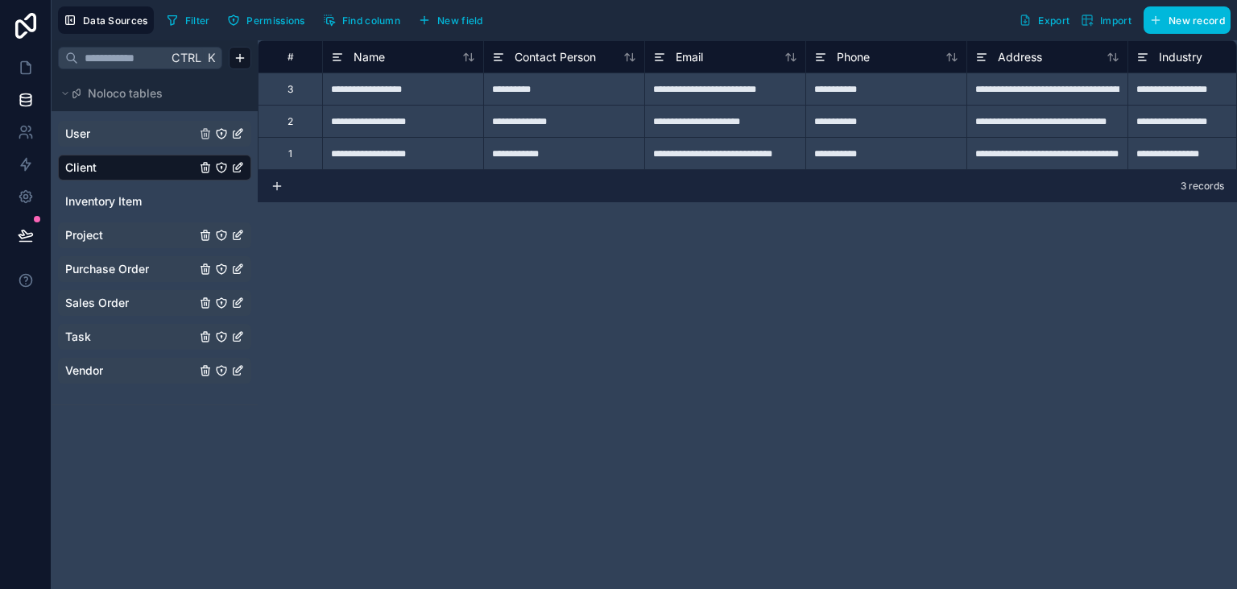
click at [82, 137] on span "User" at bounding box center [77, 134] width 25 height 16
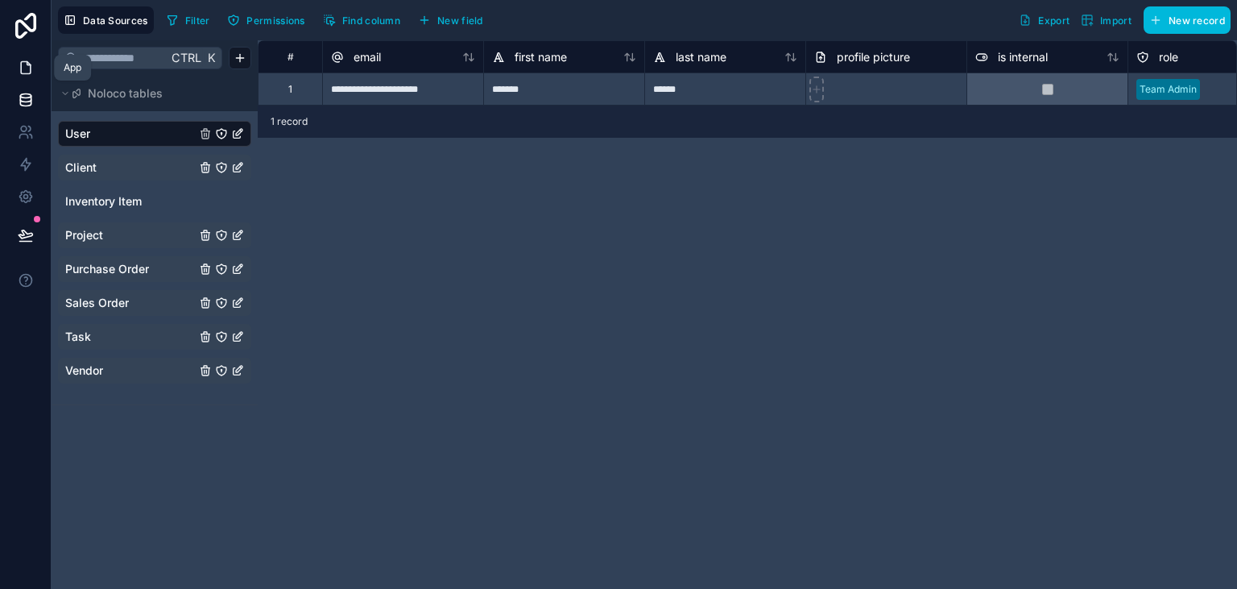
click at [33, 72] on icon at bounding box center [26, 68] width 16 height 16
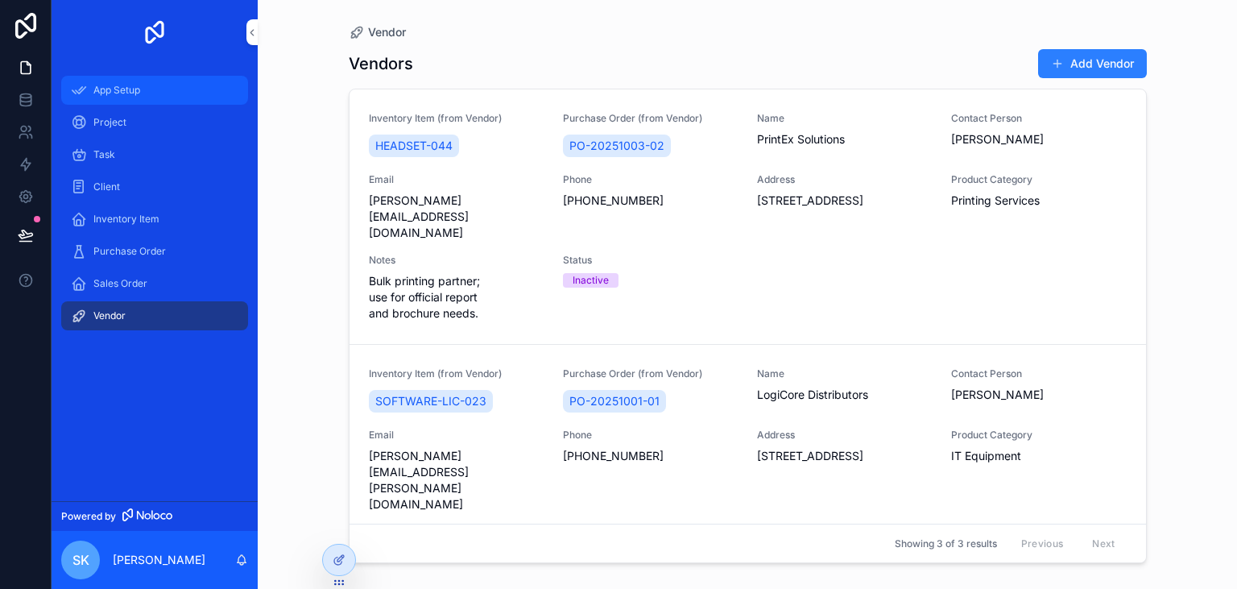
click at [147, 92] on div "App Setup" at bounding box center [155, 90] width 168 height 26
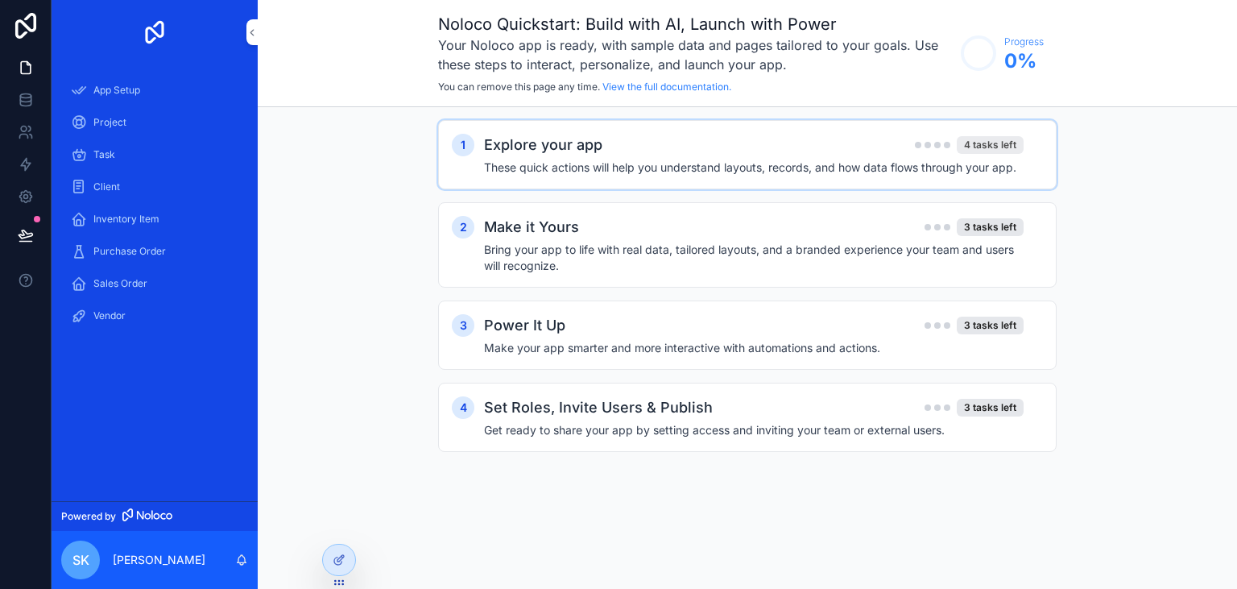
click at [989, 143] on div "4 tasks left" at bounding box center [990, 145] width 67 height 18
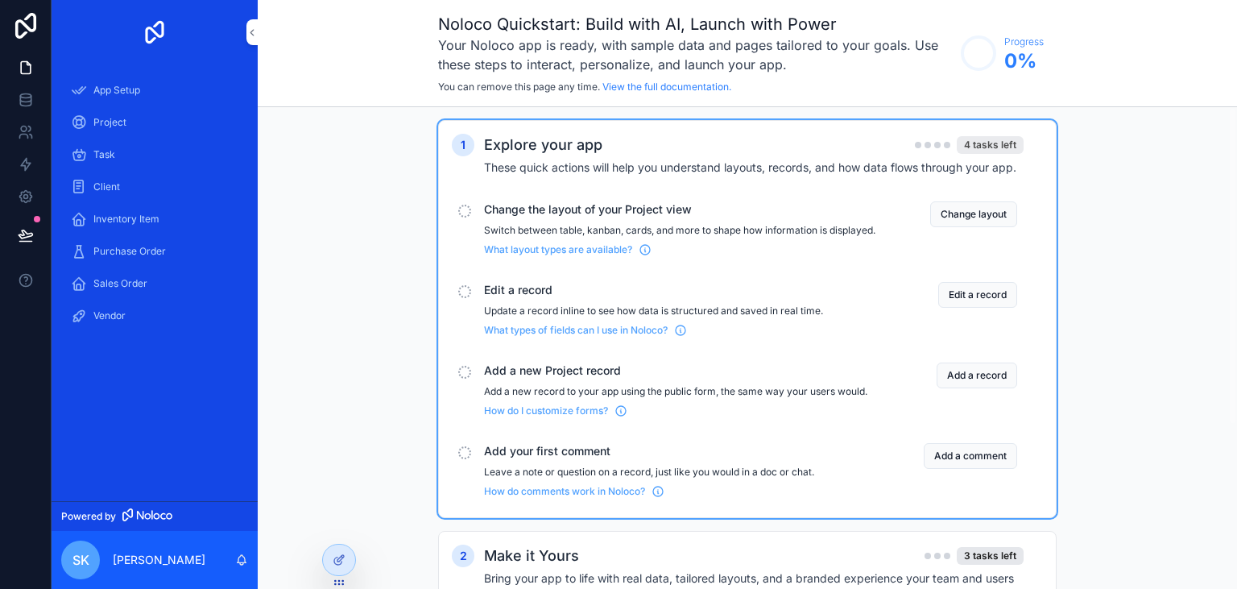
click at [1000, 138] on div "4 tasks left" at bounding box center [990, 145] width 67 height 18
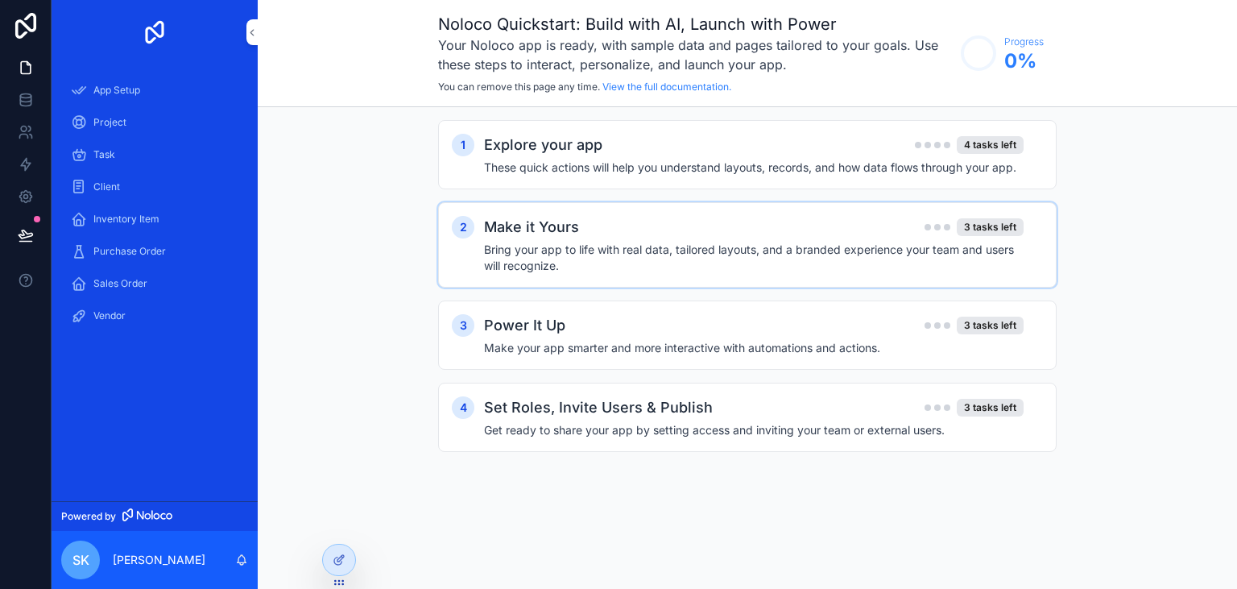
click at [662, 247] on h4 "Bring your app to life with real data, tailored layouts, and a branded experien…" at bounding box center [754, 258] width 540 height 32
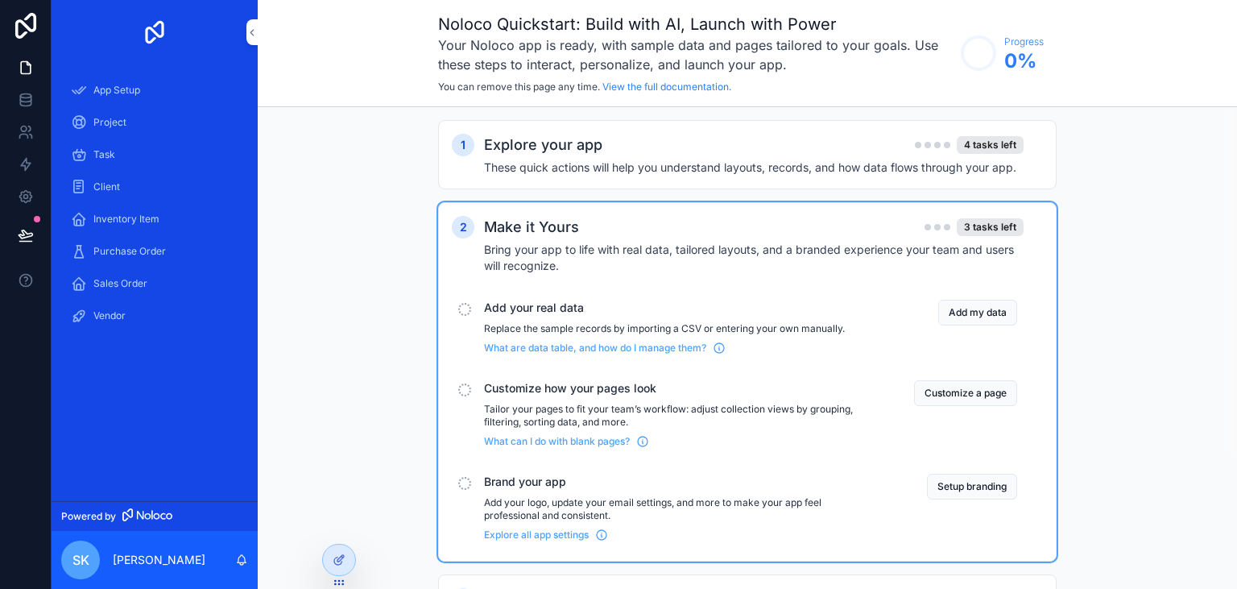
click at [628, 251] on h4 "Bring your app to life with real data, tailored layouts, and a branded experien…" at bounding box center [754, 258] width 540 height 32
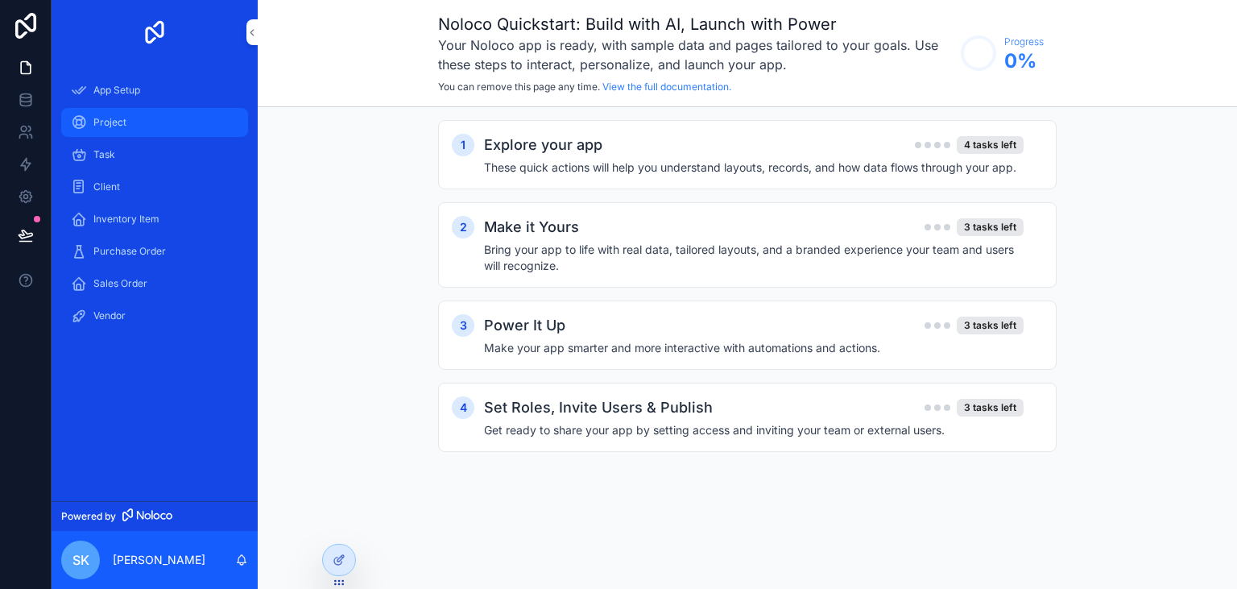
click at [120, 114] on div "Project" at bounding box center [155, 123] width 168 height 26
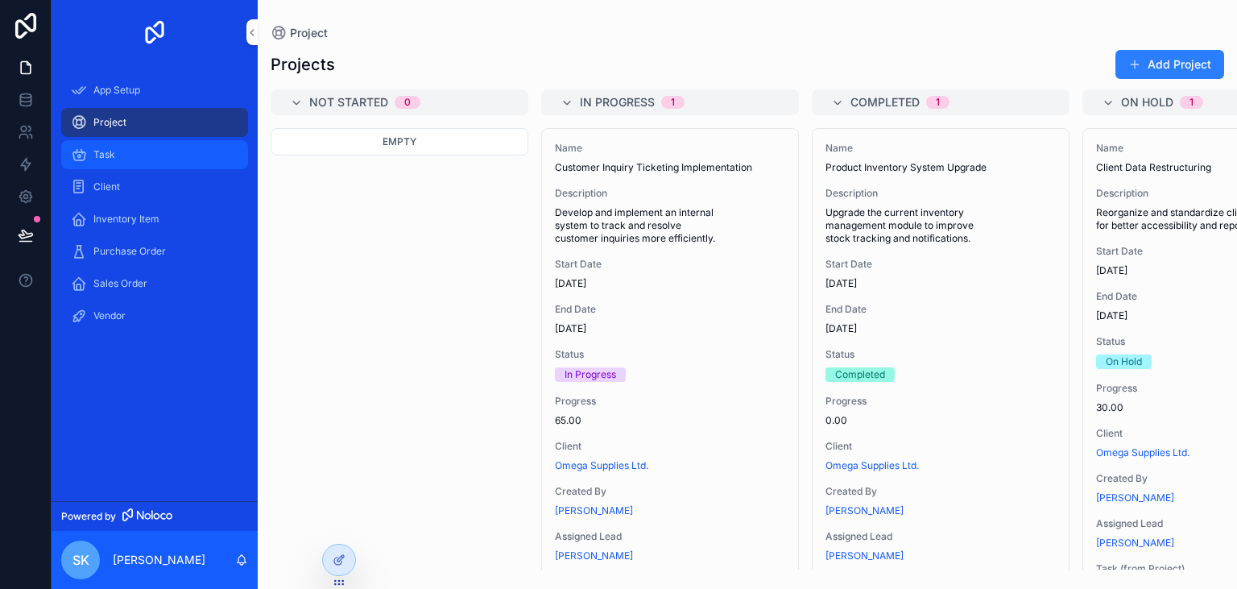
click at [166, 155] on div "Task" at bounding box center [155, 155] width 168 height 26
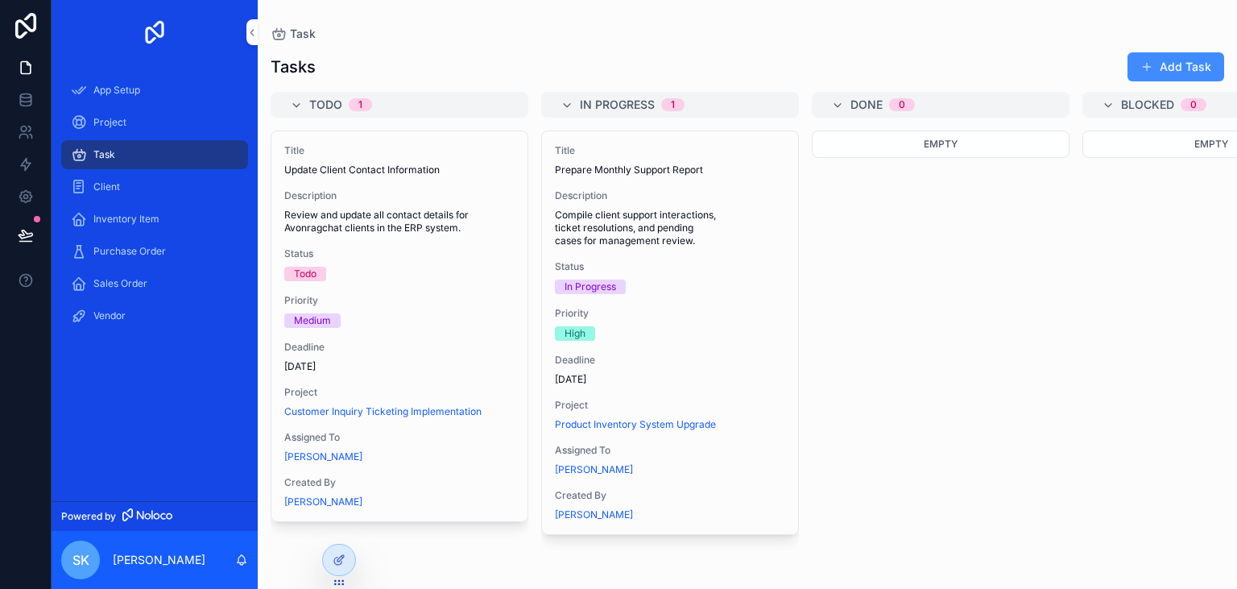
click at [1178, 66] on button "Add Task" at bounding box center [1176, 66] width 97 height 29
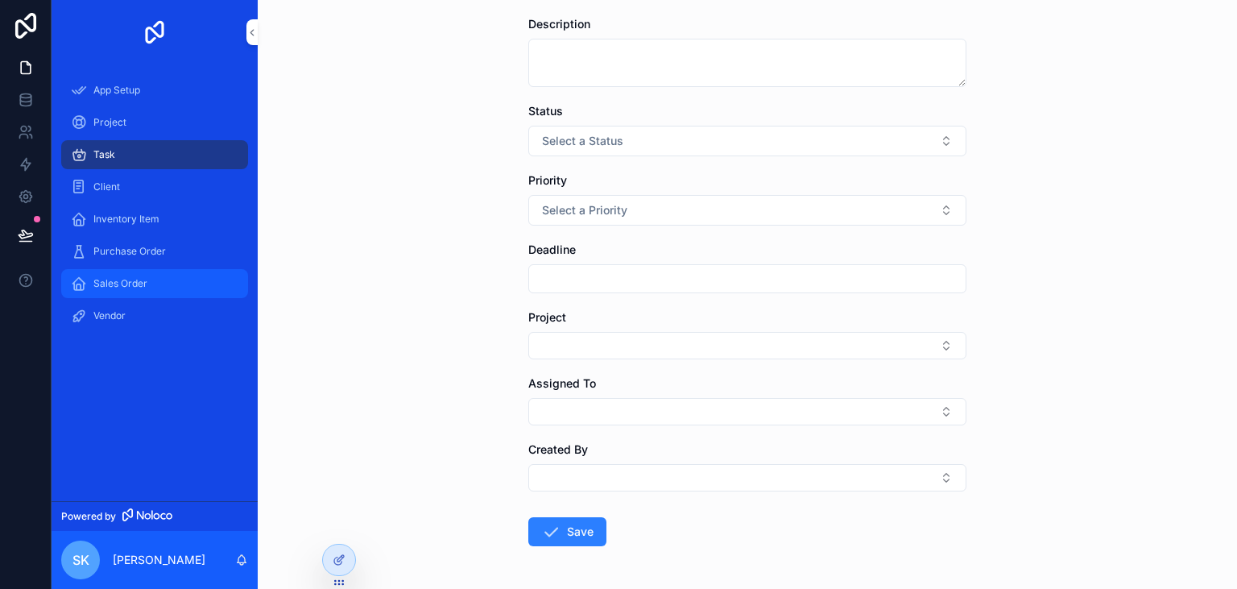
scroll to position [133, 0]
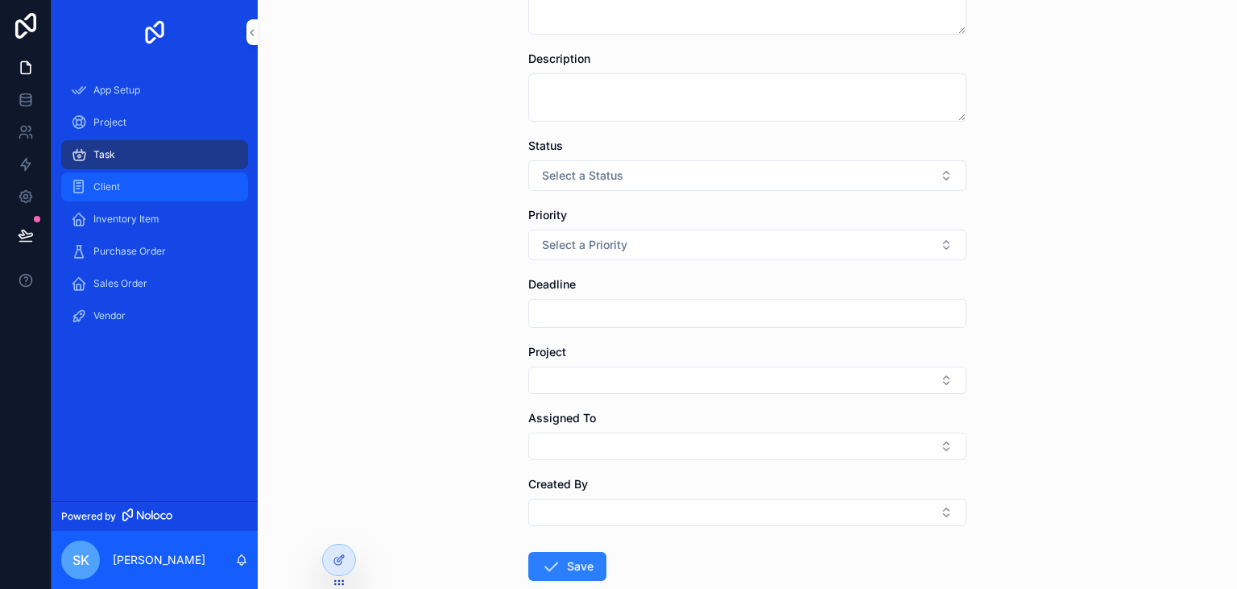
click at [121, 199] on div "Client" at bounding box center [155, 187] width 168 height 26
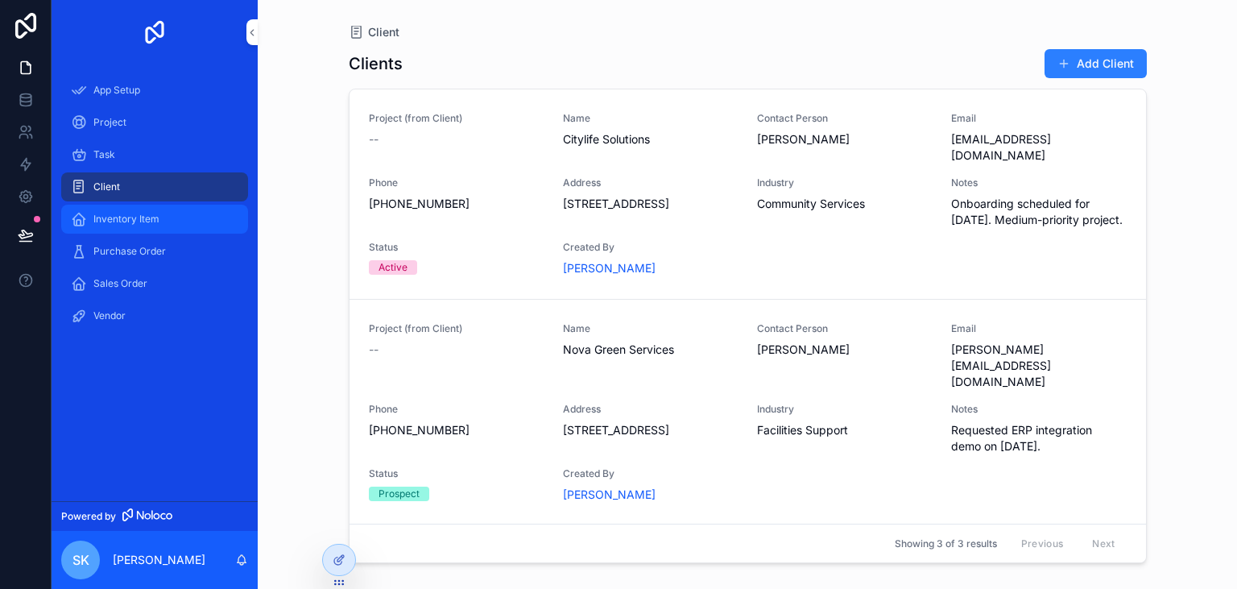
click at [157, 229] on div "Inventory Item" at bounding box center [155, 219] width 168 height 26
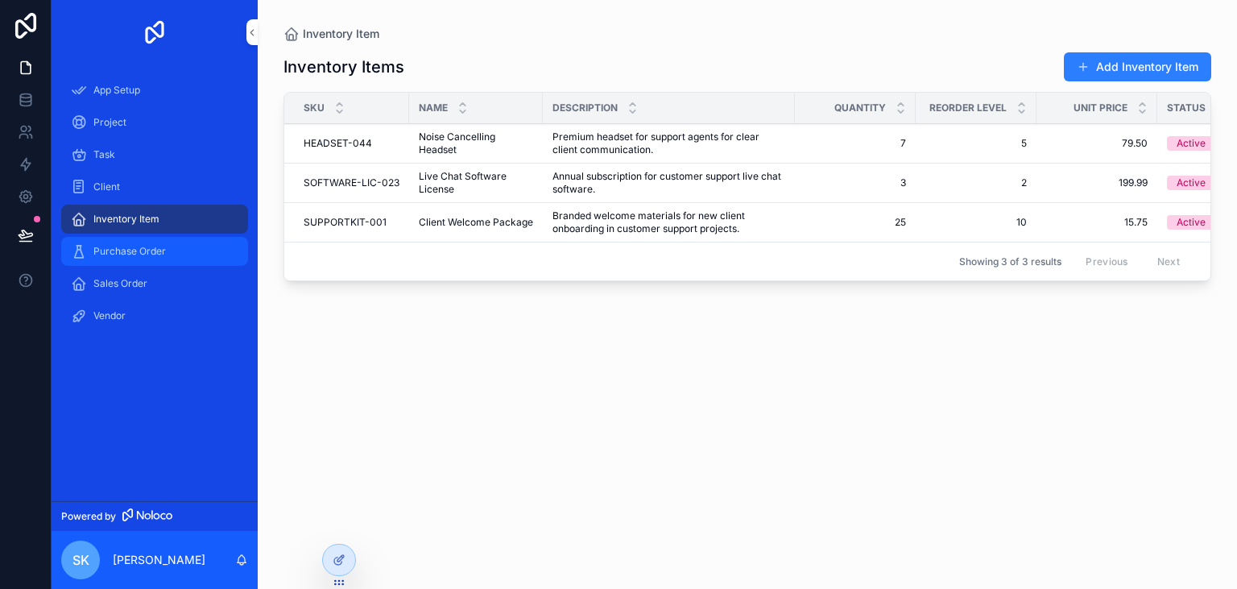
click at [147, 254] on span "Purchase Order" at bounding box center [129, 251] width 72 height 13
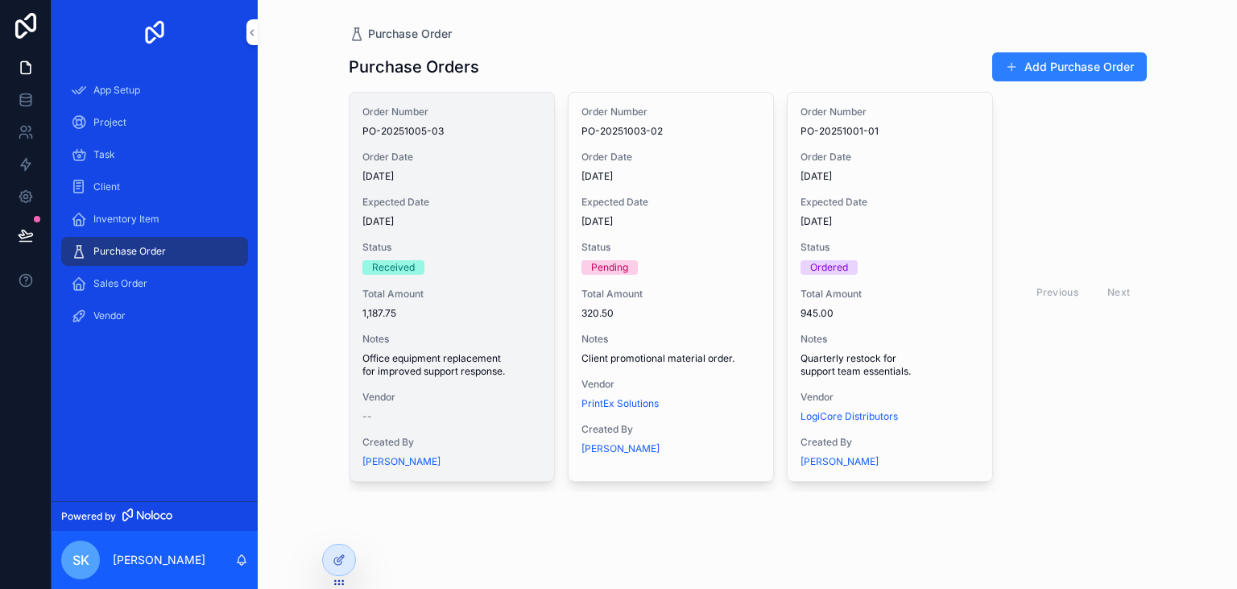
click at [435, 197] on span "Expected Date" at bounding box center [451, 202] width 179 height 13
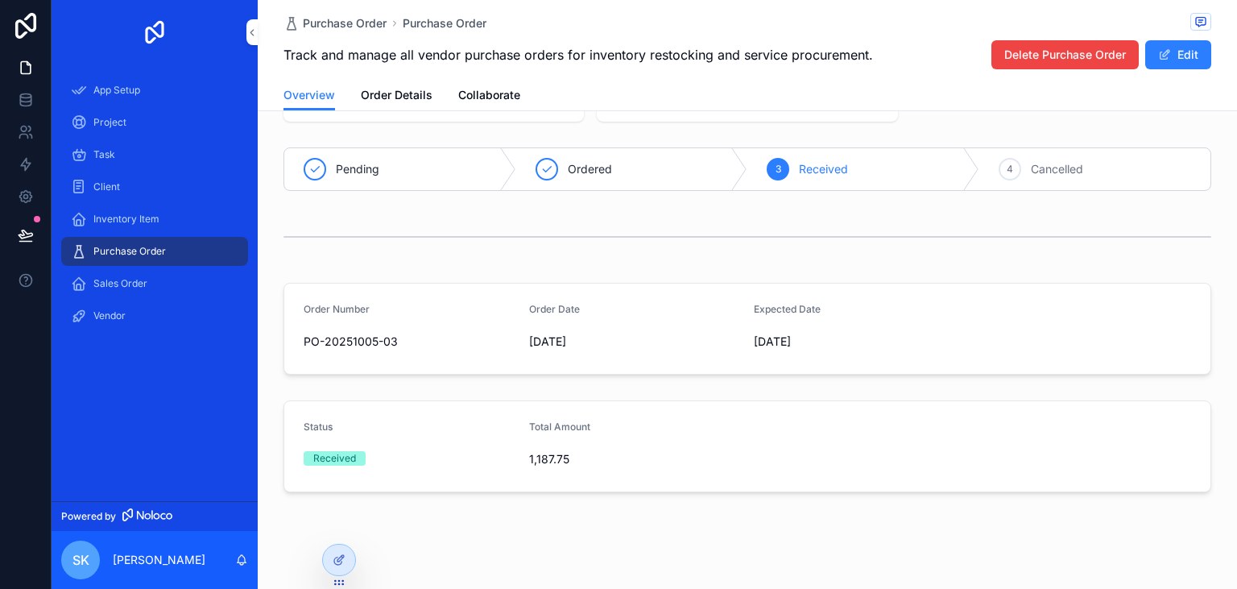
scroll to position [268, 0]
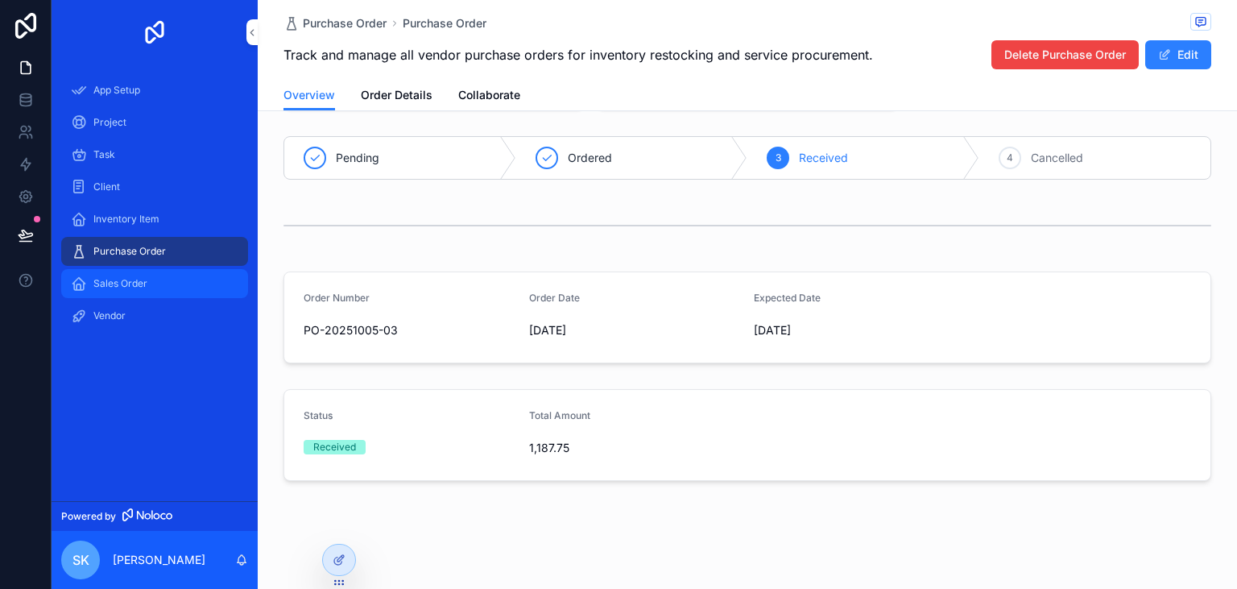
click at [127, 285] on span "Sales Order" at bounding box center [120, 283] width 54 height 13
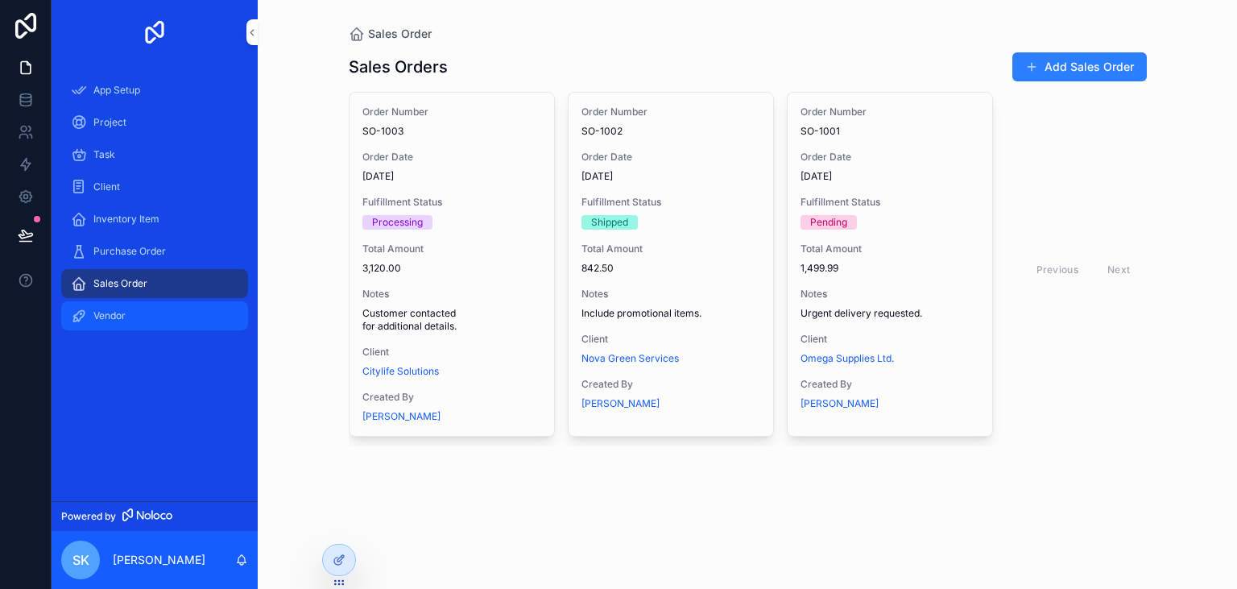
click at [140, 313] on div "Vendor" at bounding box center [155, 316] width 168 height 26
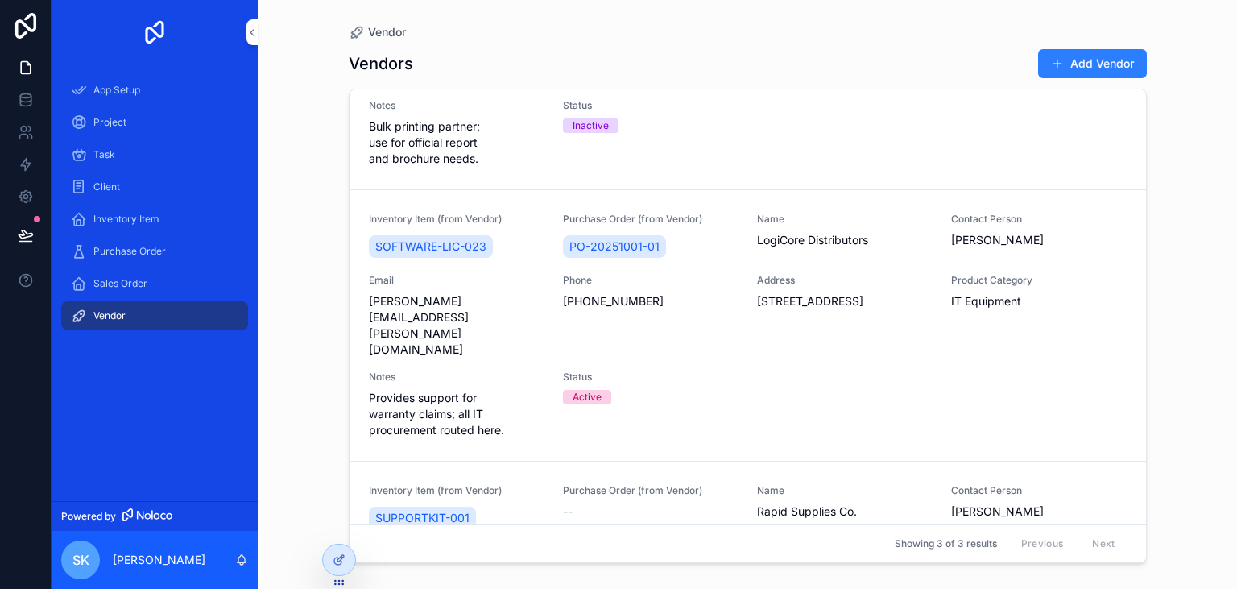
scroll to position [281, 0]
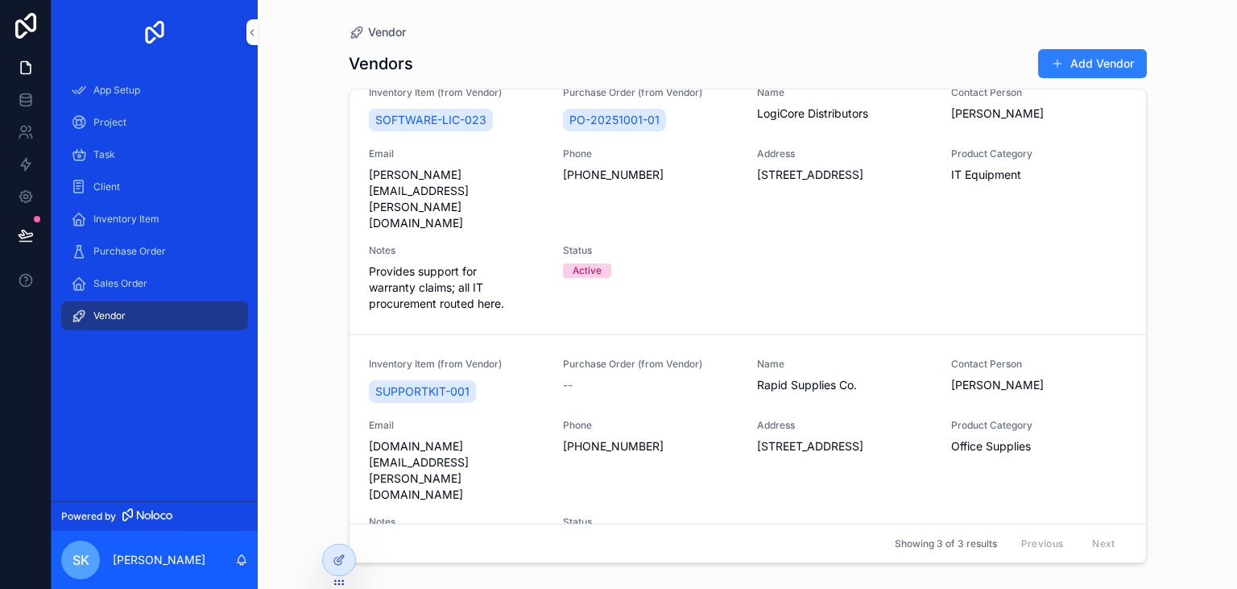
click at [478, 263] on span "Provides support for warranty claims; all IT procurement routed here." at bounding box center [456, 287] width 175 height 48
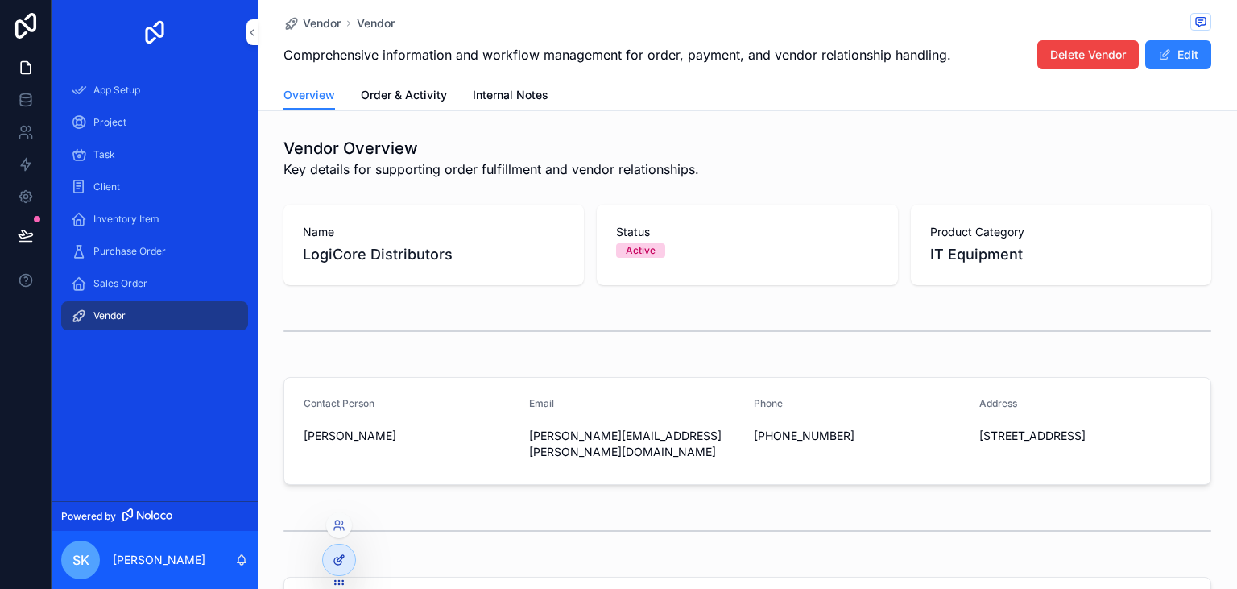
click at [338, 572] on div at bounding box center [339, 560] width 32 height 31
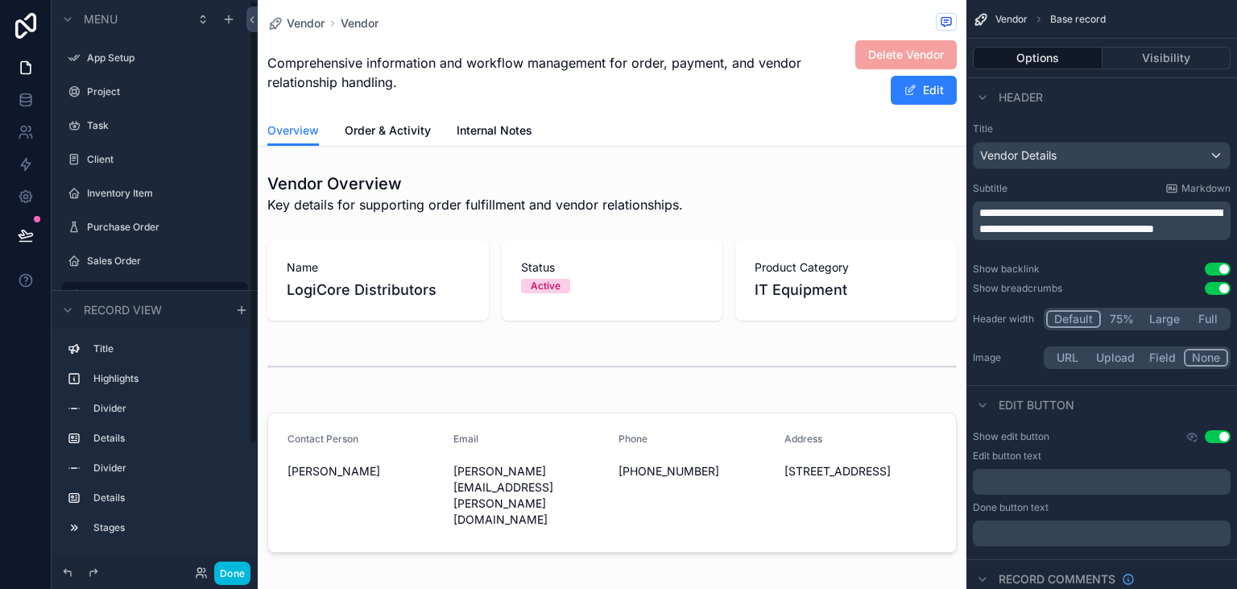
click at [230, 571] on button "Done" at bounding box center [232, 572] width 36 height 23
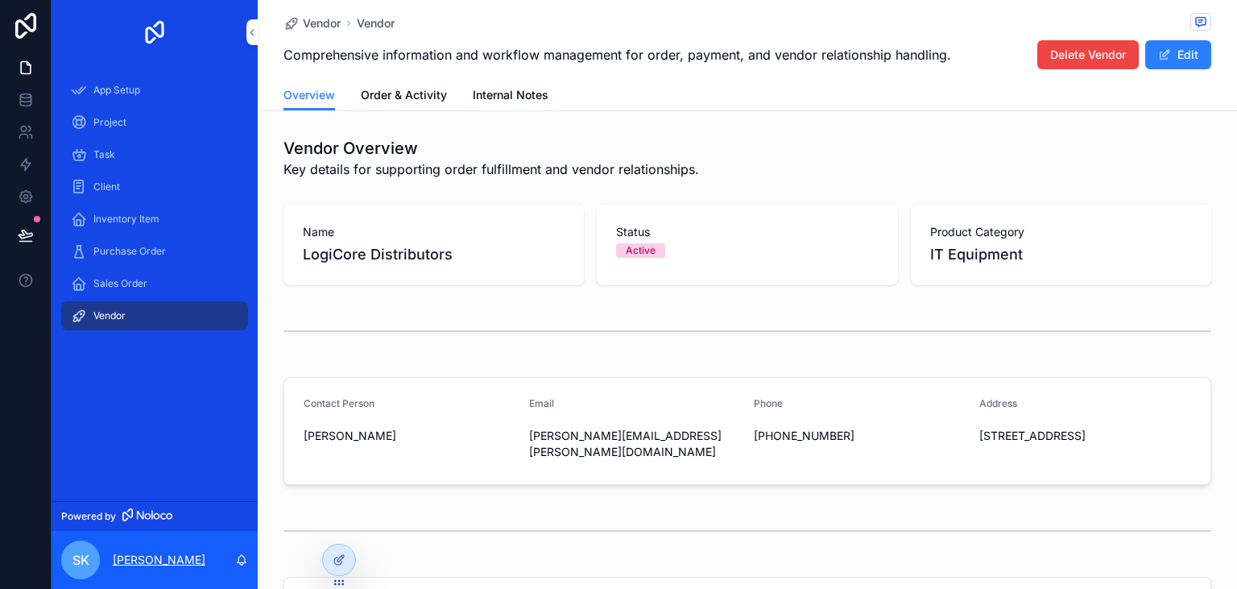
click at [158, 557] on p "[PERSON_NAME]" at bounding box center [159, 560] width 93 height 16
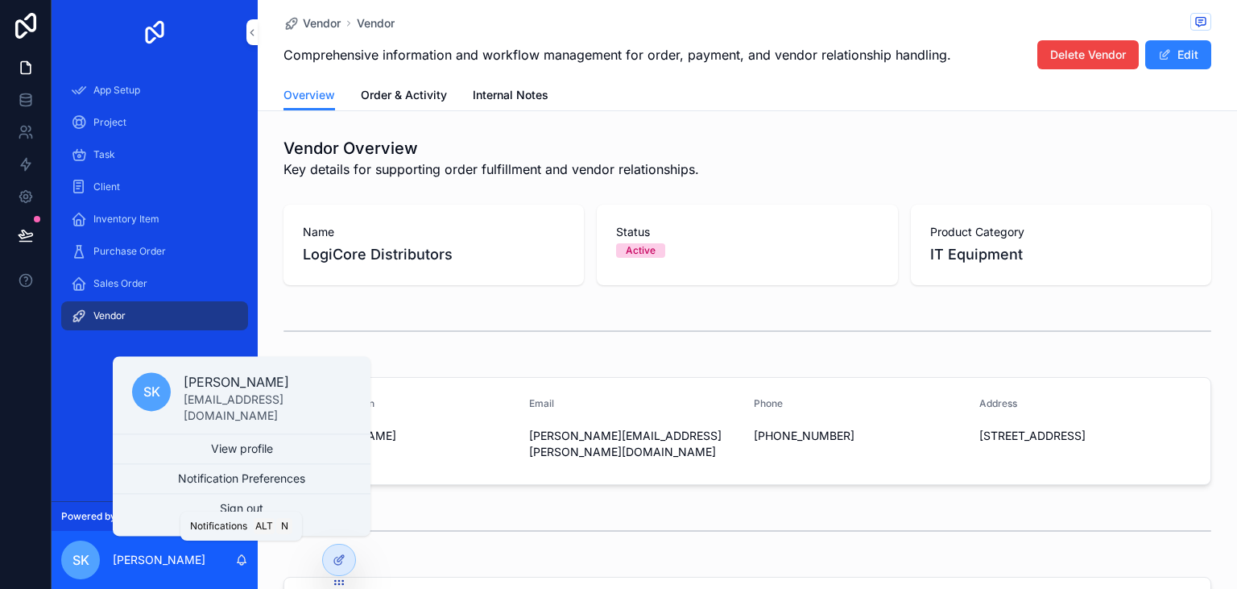
click at [238, 560] on icon "scrollable content" at bounding box center [241, 559] width 13 height 13
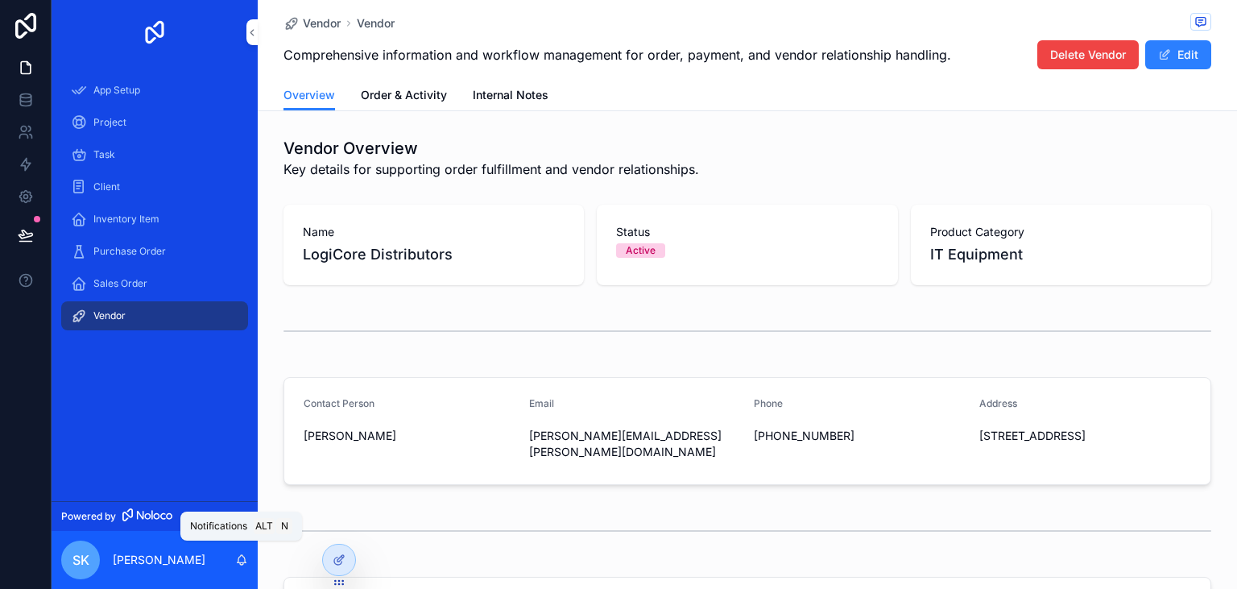
click at [238, 559] on icon "scrollable content" at bounding box center [242, 558] width 9 height 7
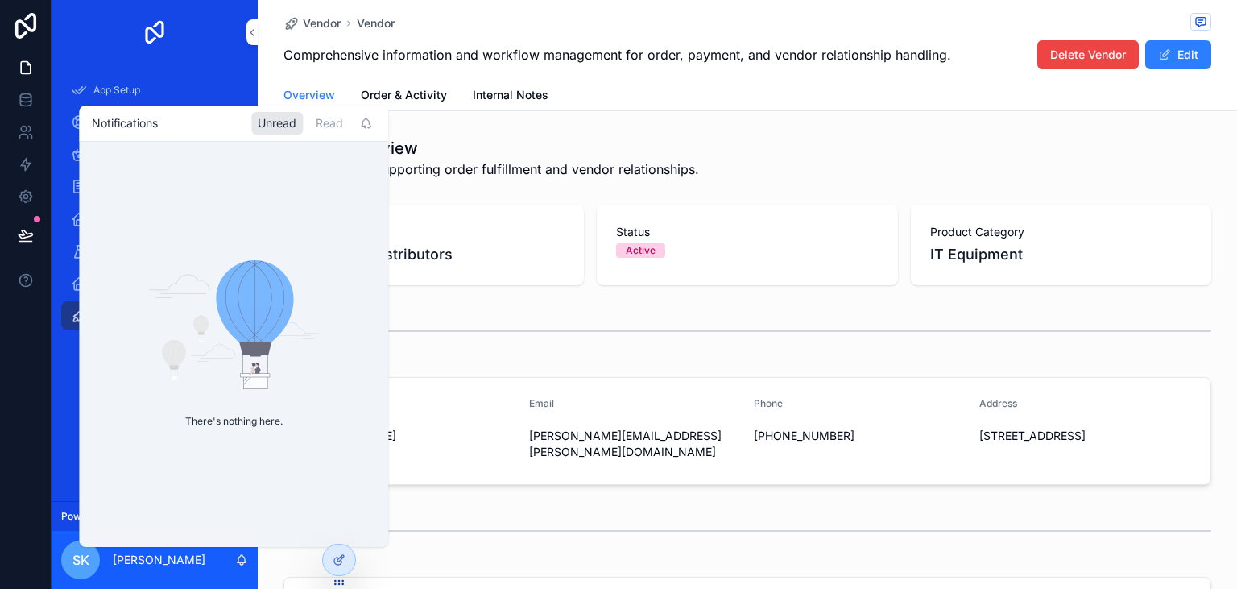
click at [238, 66] on div "App Setup Project Task Client Inventory Item Purchase Order Sales Order Vendor" at bounding box center [155, 207] width 206 height 287
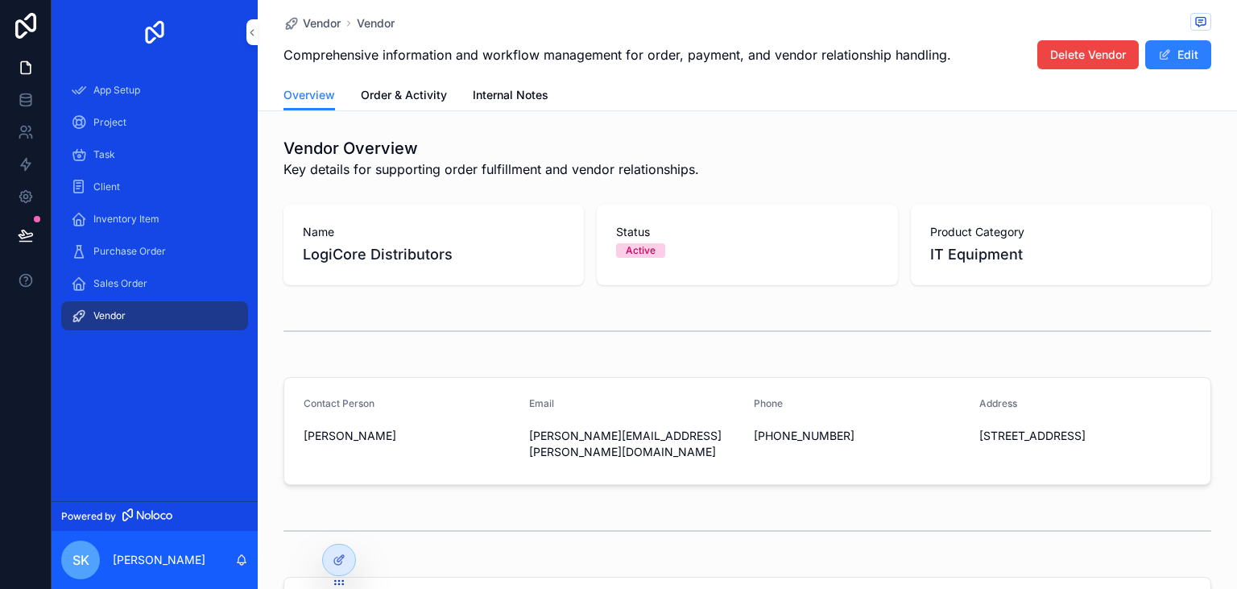
click at [157, 26] on img "scrollable content" at bounding box center [155, 32] width 26 height 26
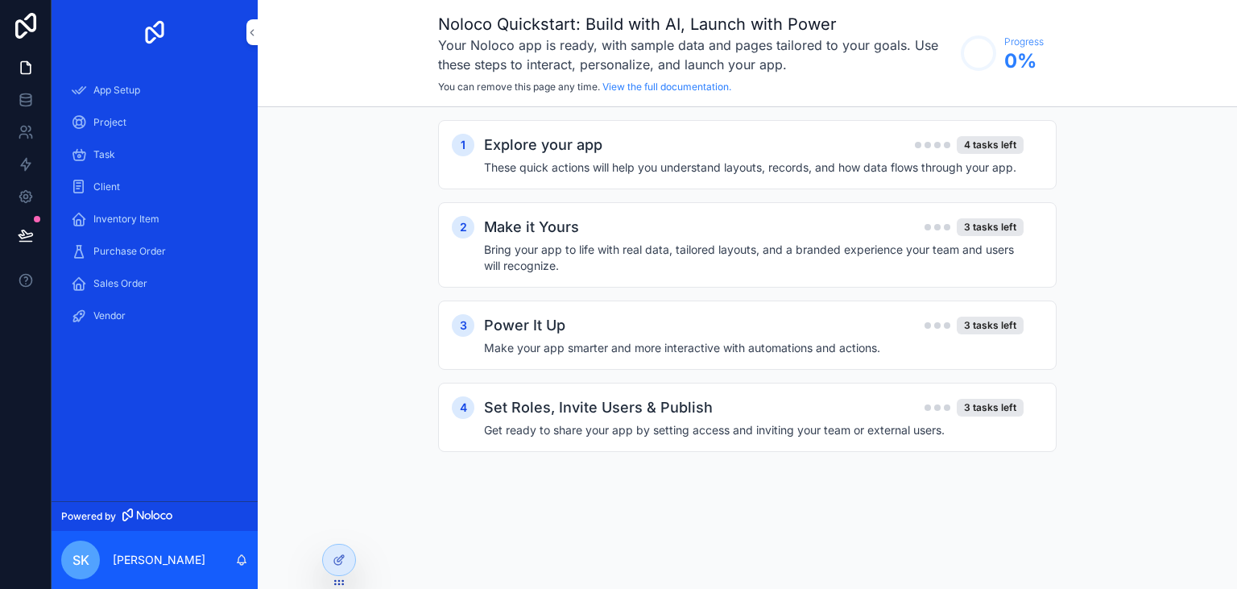
click at [259, 28] on div "Noloco Quickstart: Build with AI, Launch with Power Your Noloco app is ready, w…" at bounding box center [748, 53] width 980 height 107
click at [252, 32] on icon "scrollable content" at bounding box center [251, 33] width 11 height 12
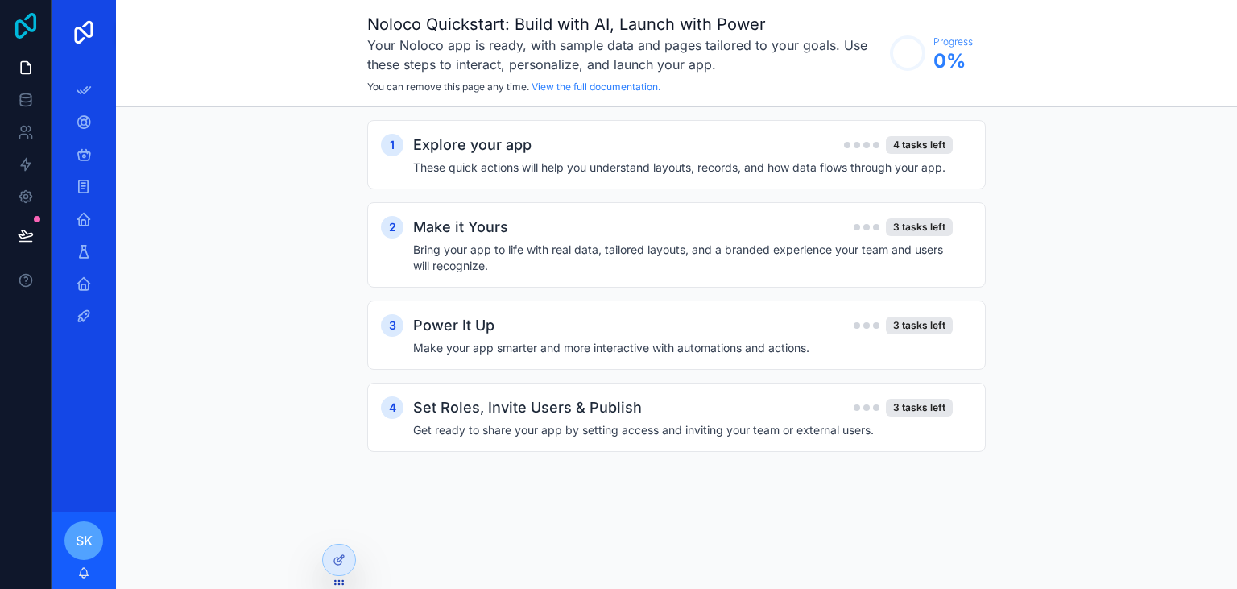
click at [34, 23] on icon at bounding box center [25, 26] width 21 height 26
click at [27, 72] on icon at bounding box center [26, 68] width 16 height 16
click at [21, 105] on icon at bounding box center [25, 103] width 10 height 6
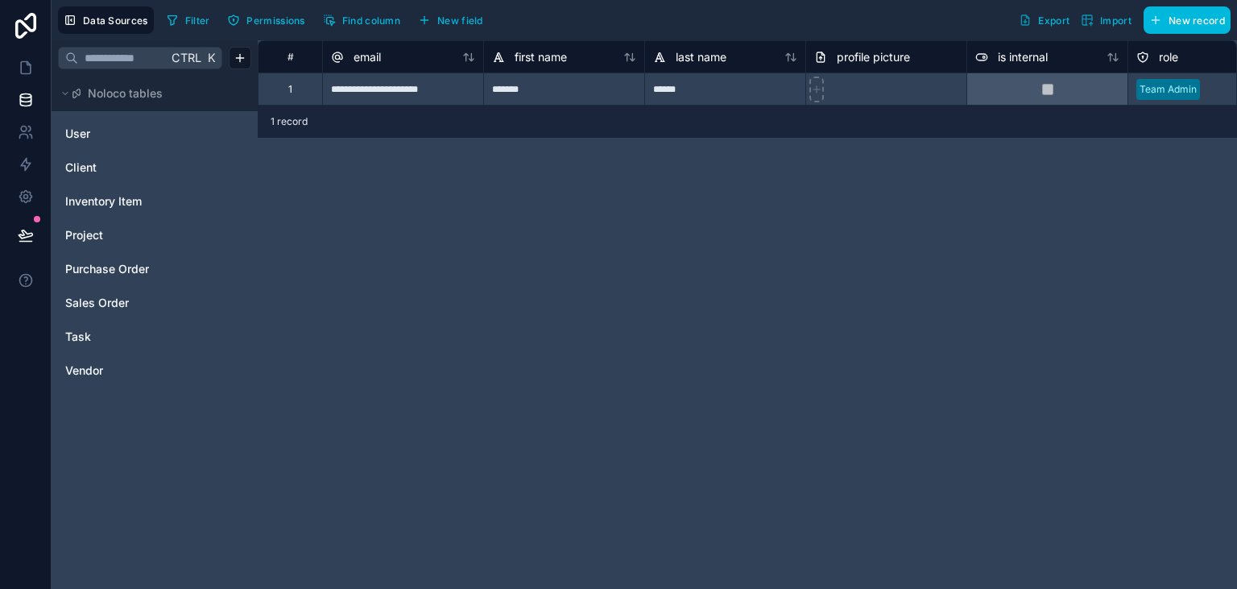
click at [325, 19] on icon "button" at bounding box center [329, 20] width 13 height 13
click at [543, 20] on div "Filter Permissions Find column New field Export Import New record" at bounding box center [695, 19] width 1071 height 27
click at [200, 16] on span "Filter" at bounding box center [197, 20] width 25 height 12
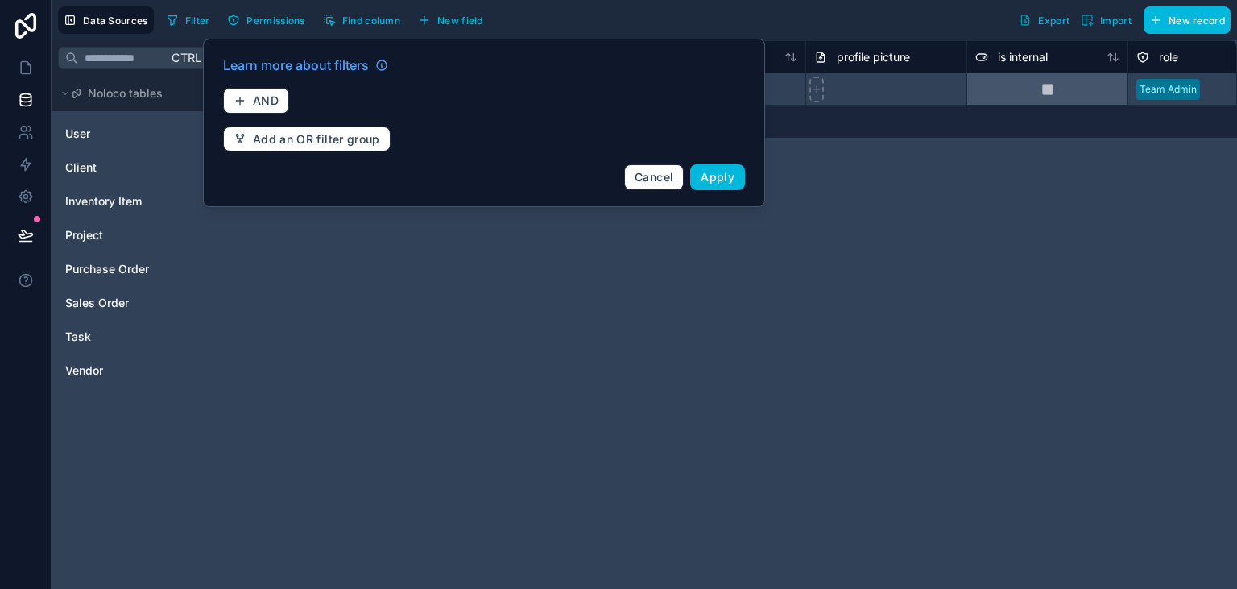
click at [200, 16] on span "Filter" at bounding box center [197, 20] width 25 height 12
click at [579, 19] on div "Filter Permissions Find column New field Export Import New record" at bounding box center [695, 19] width 1071 height 27
click at [643, 179] on span "Cancel" at bounding box center [654, 177] width 39 height 14
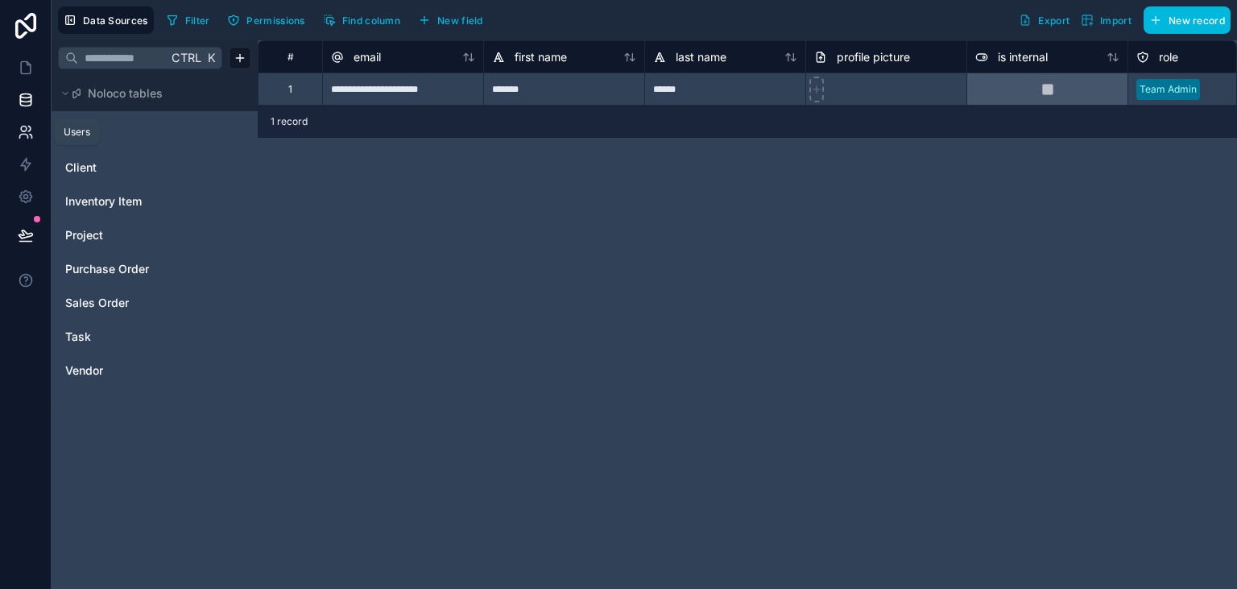
click at [24, 126] on icon at bounding box center [26, 132] width 16 height 16
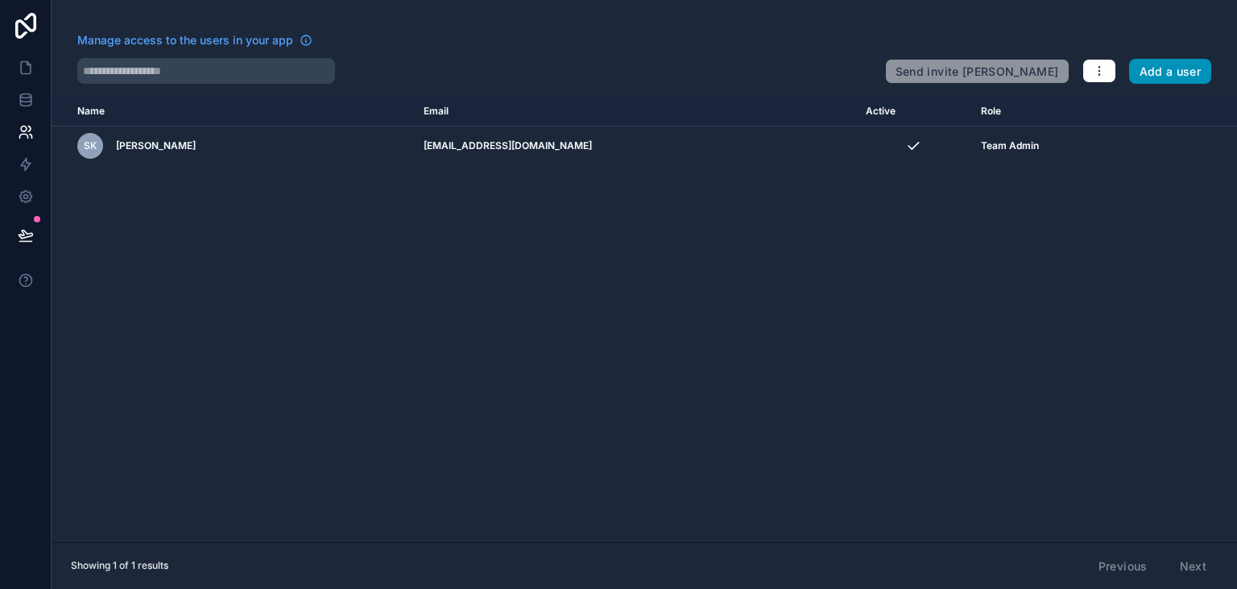
click at [1162, 72] on button "Add a user" at bounding box center [1170, 72] width 83 height 26
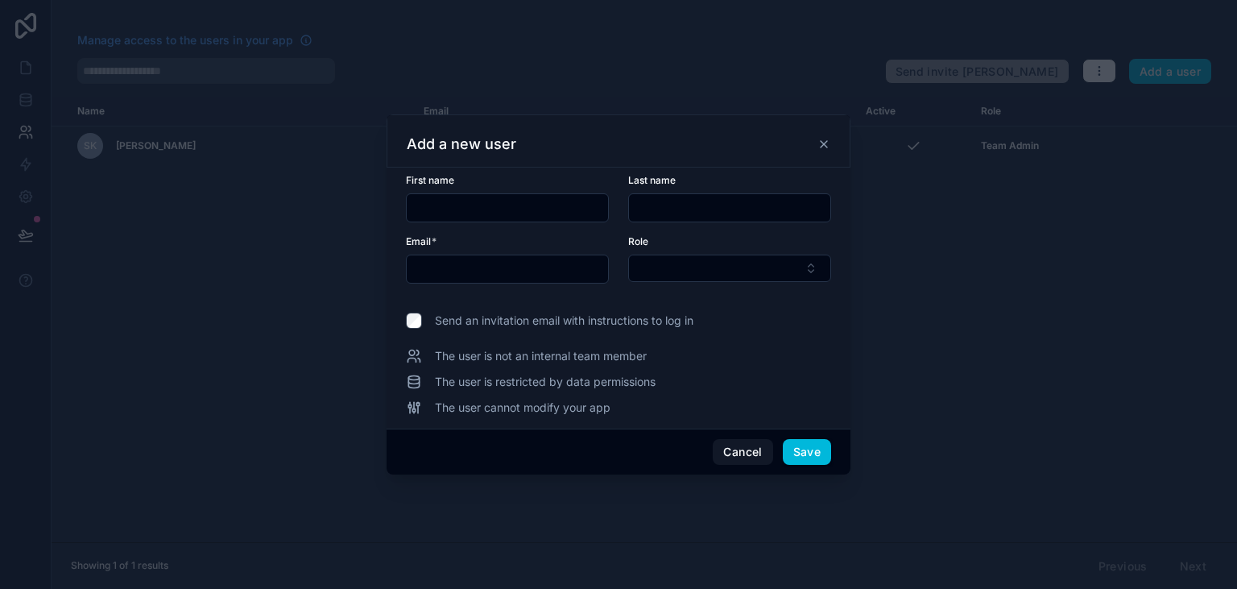
click at [479, 209] on input "text" at bounding box center [507, 208] width 201 height 23
type input "*"
